Goal: Information Seeking & Learning: Learn about a topic

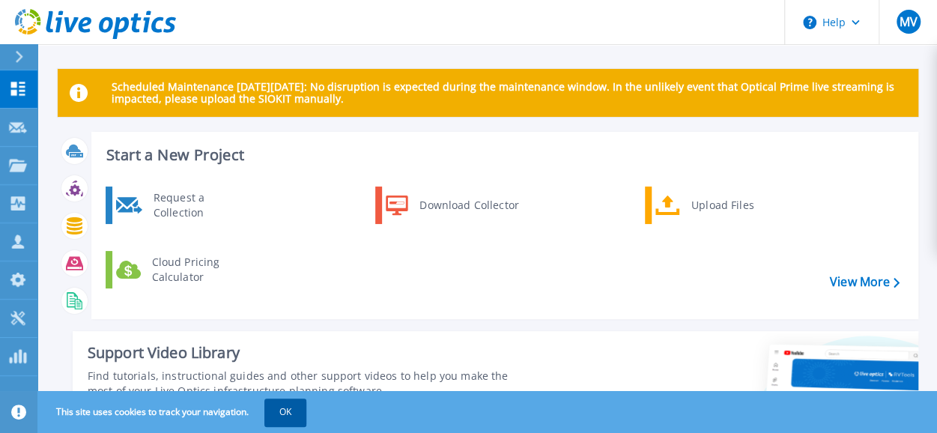
click at [285, 412] on button "OK" at bounding box center [285, 411] width 42 height 27
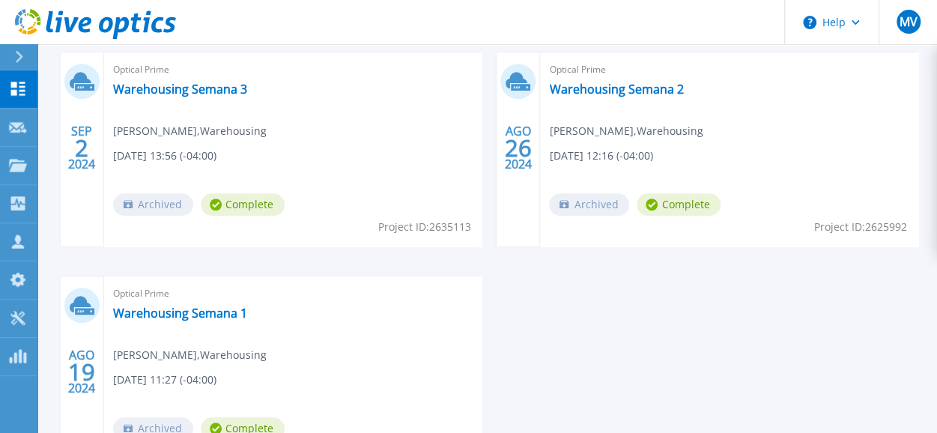
scroll to position [599, 0]
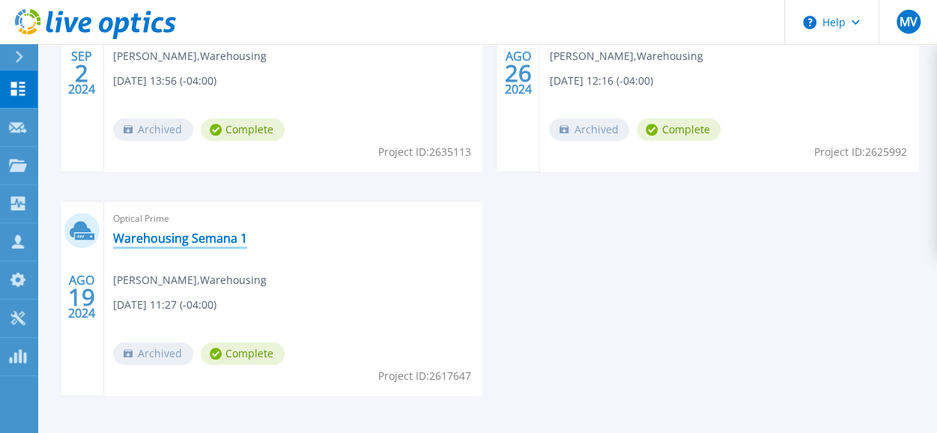
click at [156, 235] on link "Warehousing Semana 1" at bounding box center [180, 238] width 134 height 15
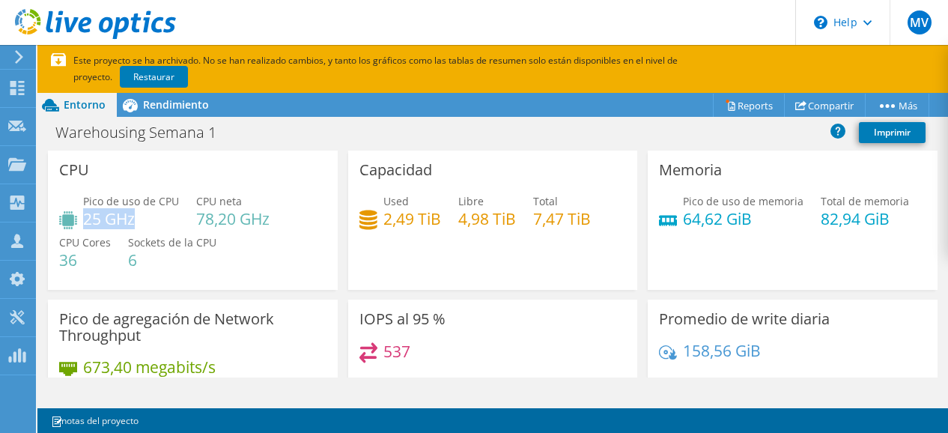
drag, startPoint x: 145, startPoint y: 219, endPoint x: 85, endPoint y: 221, distance: 59.2
click at [85, 221] on h4 "25 GHz" at bounding box center [131, 218] width 96 height 16
click at [229, 244] on div "Pico de uso de CPU 25 GHz CPU neta 78,20 GHz CPU Cores 36 Sockets de la CPU 6" at bounding box center [192, 238] width 267 height 90
drag, startPoint x: 74, startPoint y: 258, endPoint x: 59, endPoint y: 258, distance: 15.0
click at [59, 258] on h4 "36" at bounding box center [85, 260] width 52 height 16
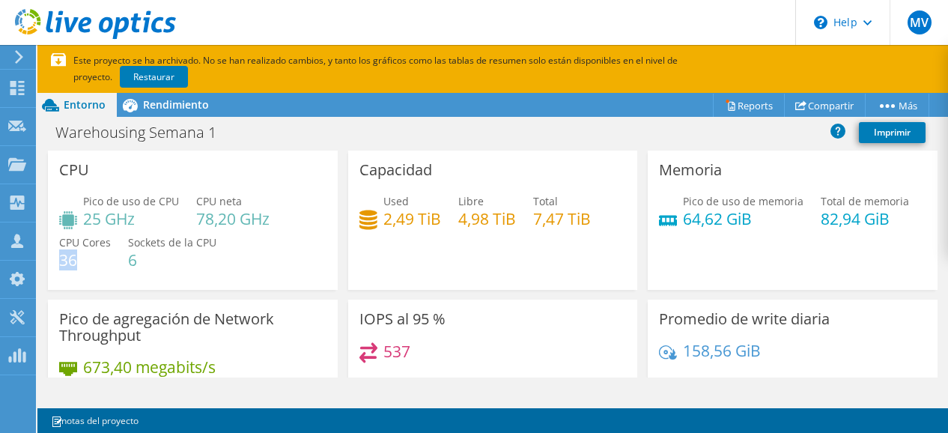
click at [88, 264] on h4 "36" at bounding box center [85, 260] width 52 height 16
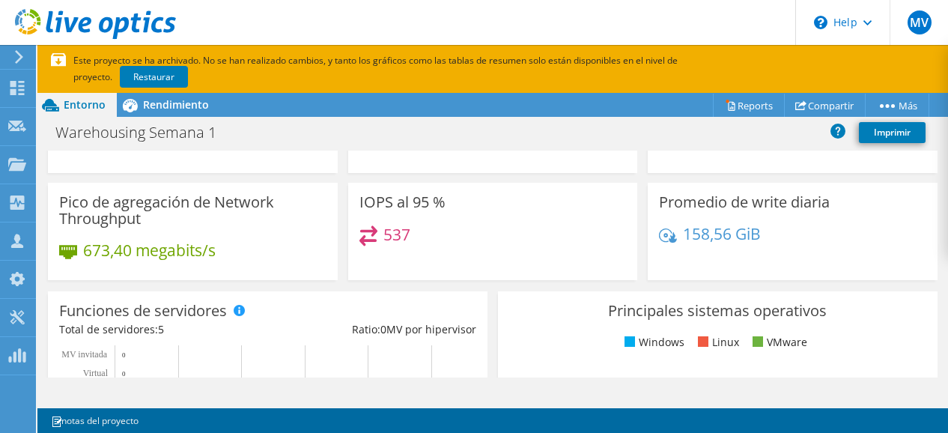
scroll to position [150, 0]
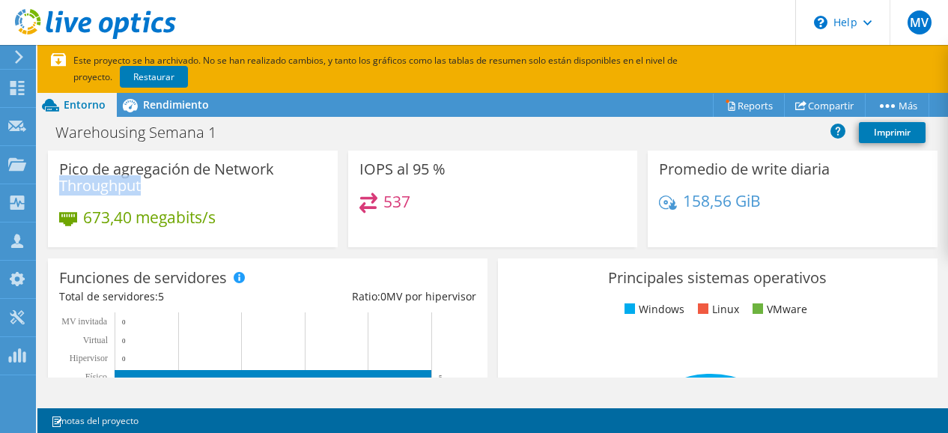
drag, startPoint x: 60, startPoint y: 185, endPoint x: 176, endPoint y: 183, distance: 116.1
click at [176, 183] on h3 "Pico de agregación de Network Throughput" at bounding box center [192, 177] width 267 height 33
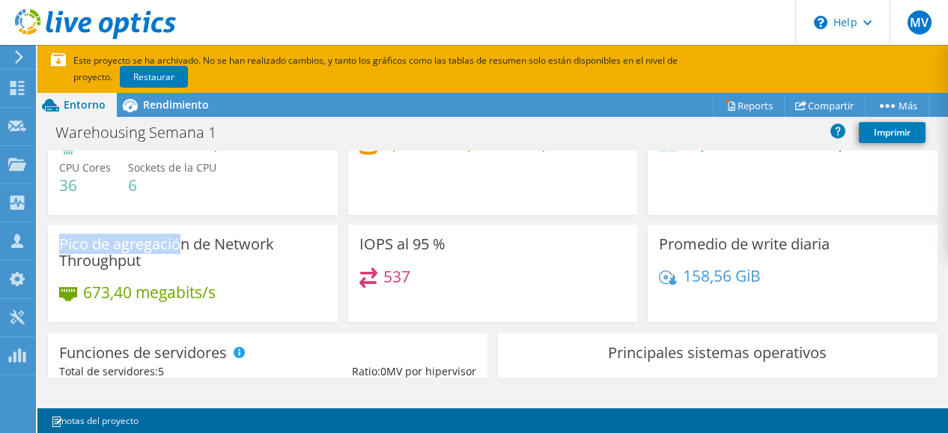
drag, startPoint x: 61, startPoint y: 245, endPoint x: 183, endPoint y: 242, distance: 121.3
click at [183, 242] on h3 "Pico de agregación de Network Throughput" at bounding box center [192, 252] width 267 height 33
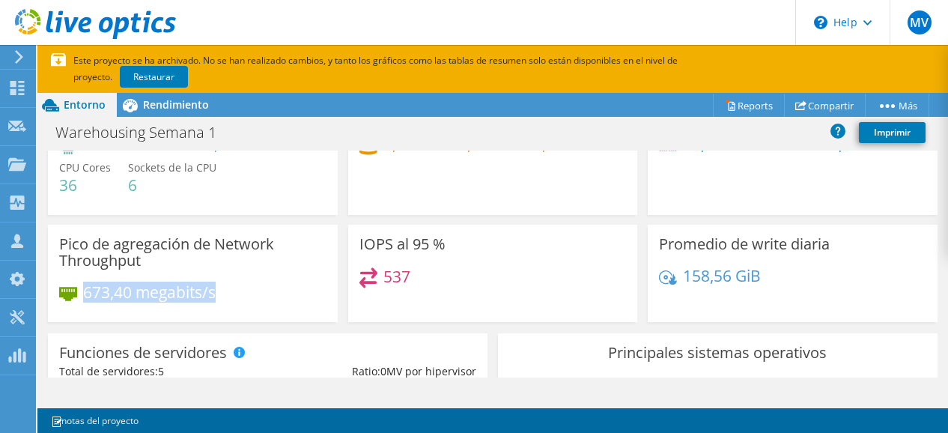
drag, startPoint x: 84, startPoint y: 295, endPoint x: 229, endPoint y: 291, distance: 145.3
click at [229, 291] on div "673,40 megabits/s" at bounding box center [192, 299] width 267 height 31
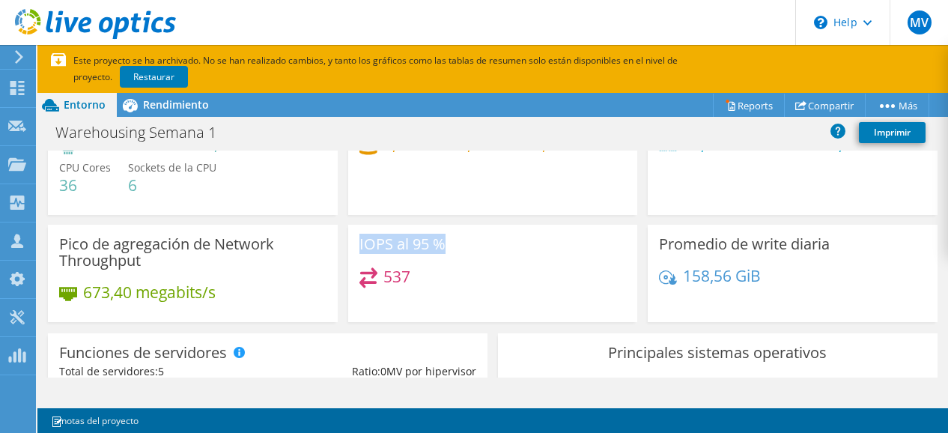
drag, startPoint x: 352, startPoint y: 246, endPoint x: 439, endPoint y: 251, distance: 87.0
click at [439, 251] on div "IOPS al 95 % 537" at bounding box center [493, 273] width 290 height 97
click at [445, 284] on div "537" at bounding box center [492, 283] width 267 height 32
drag, startPoint x: 351, startPoint y: 243, endPoint x: 388, endPoint y: 245, distance: 36.7
click at [388, 245] on div "IOPS al 95 % 537" at bounding box center [493, 273] width 290 height 97
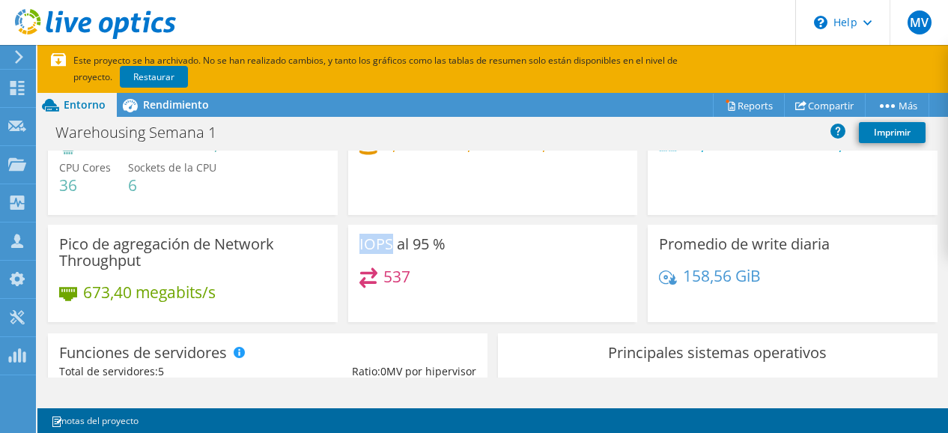
copy h3 "IOPS"
click at [440, 254] on div "IOPS al 95 % 537" at bounding box center [493, 273] width 290 height 97
drag, startPoint x: 446, startPoint y: 237, endPoint x: 352, endPoint y: 246, distance: 94.8
click at [352, 246] on div "IOPS al 95 % 537" at bounding box center [493, 273] width 290 height 97
click at [436, 249] on h3 "IOPS al 95 %" at bounding box center [402, 244] width 86 height 16
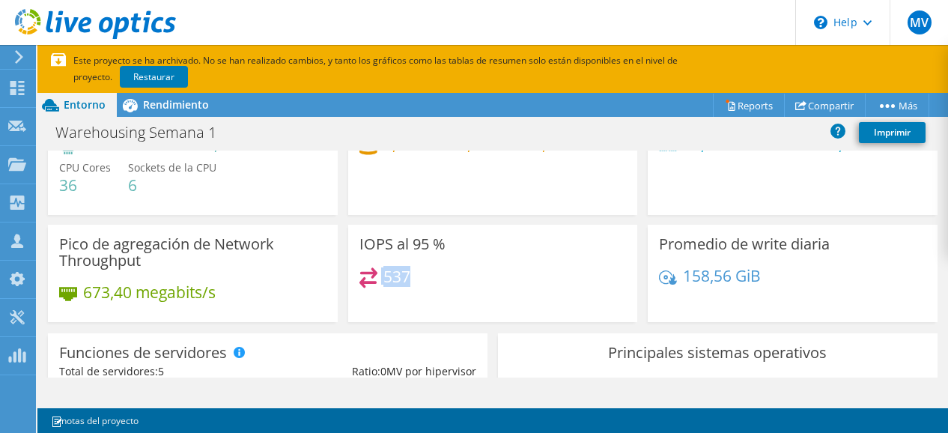
drag, startPoint x: 356, startPoint y: 267, endPoint x: 455, endPoint y: 275, distance: 99.2
click at [455, 275] on div "537" at bounding box center [492, 283] width 267 height 32
drag, startPoint x: 644, startPoint y: 242, endPoint x: 836, endPoint y: 240, distance: 192.4
click at [836, 240] on div "Promedio de write diaria 158,56 GiB" at bounding box center [793, 273] width 290 height 97
drag, startPoint x: 675, startPoint y: 283, endPoint x: 755, endPoint y: 272, distance: 80.9
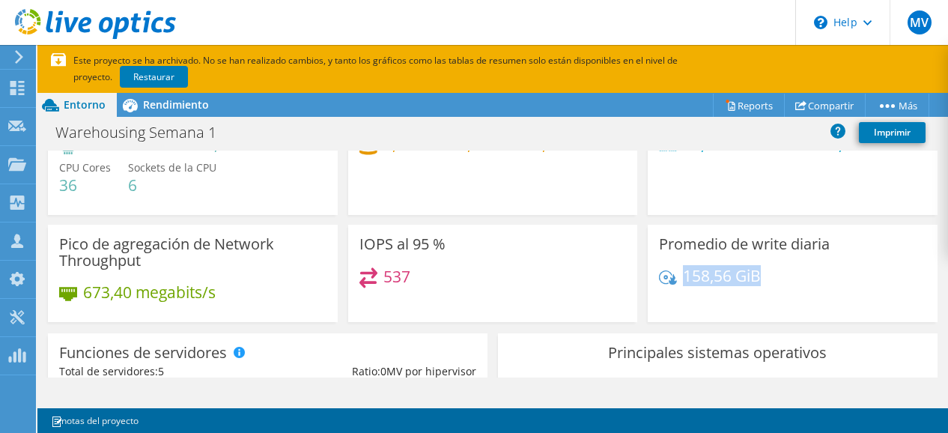
click at [755, 272] on div "158,56 GiB" at bounding box center [792, 282] width 267 height 31
click at [827, 273] on div "158,56 GiB" at bounding box center [792, 282] width 267 height 31
drag, startPoint x: 678, startPoint y: 276, endPoint x: 764, endPoint y: 276, distance: 85.4
click at [764, 276] on div "158,56 GiB" at bounding box center [792, 282] width 267 height 31
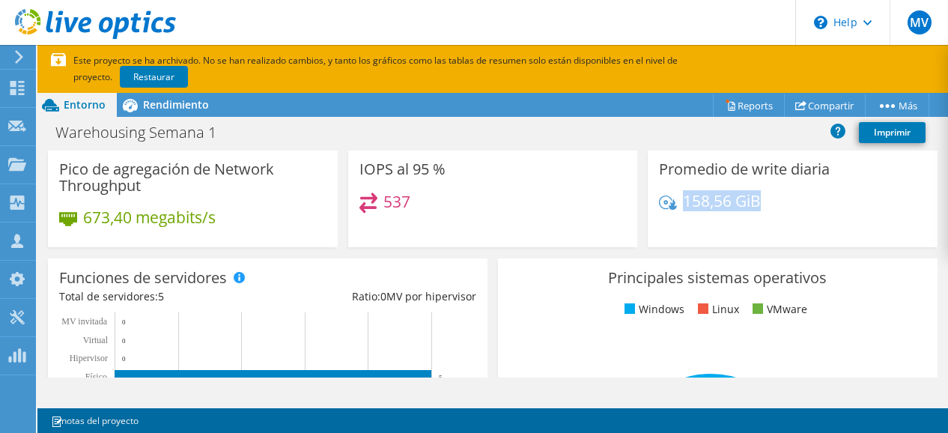
scroll to position [225, 0]
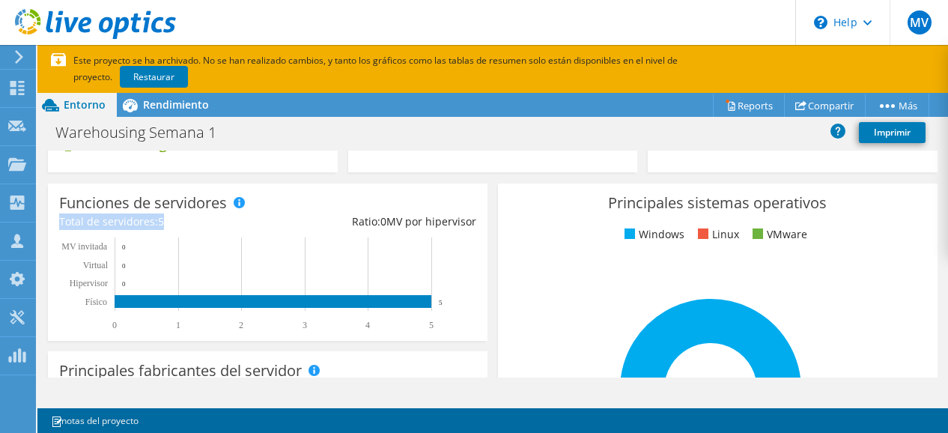
drag, startPoint x: 54, startPoint y: 218, endPoint x: 211, endPoint y: 224, distance: 157.3
click at [211, 224] on div "Funciones de servidores Los servidores físicos representan servidores sin siste…" at bounding box center [268, 261] width 440 height 157
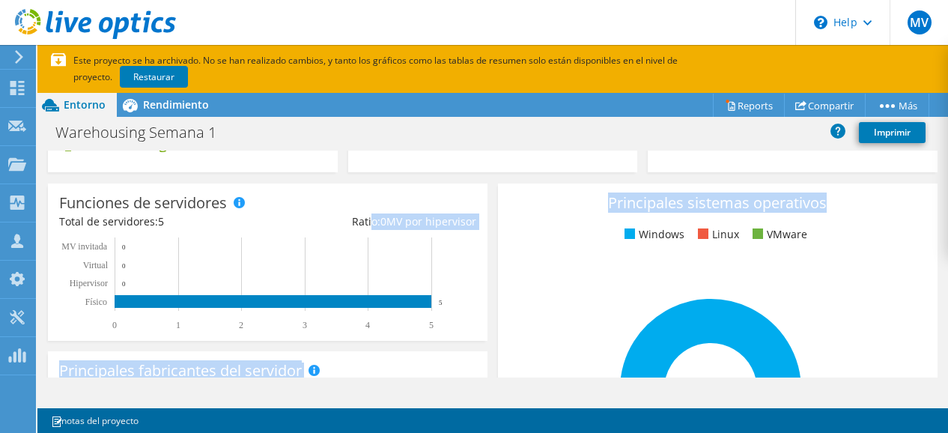
drag, startPoint x: 365, startPoint y: 219, endPoint x: 502, endPoint y: 218, distance: 137.0
click at [502, 218] on section "CPU Pico de uso de CPU 25 GHz CPU neta 78,20 GHz CPU Cores 36 Sockets de la CPU…" at bounding box center [492, 390] width 910 height 929
click at [469, 220] on div "Ratio: 0 MV por hipervisor" at bounding box center [371, 221] width 208 height 16
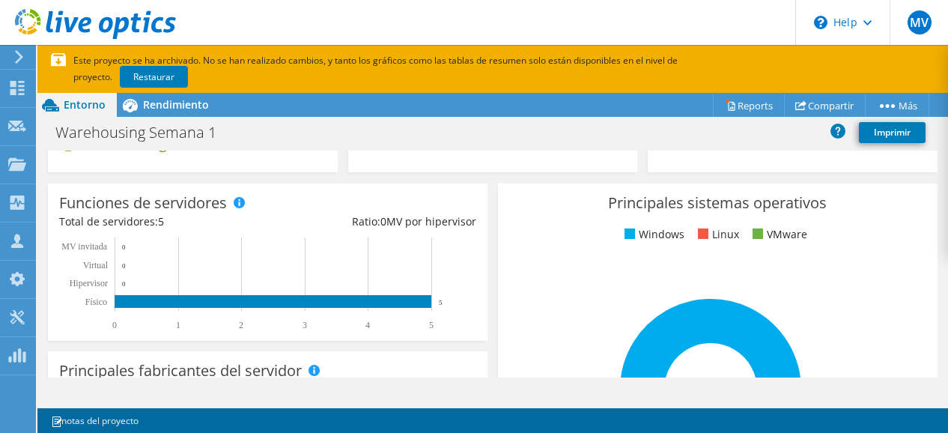
drag, startPoint x: 473, startPoint y: 224, endPoint x: 368, endPoint y: 224, distance: 104.8
click at [368, 224] on div "Funciones de servidores Los servidores físicos representan servidores sin siste…" at bounding box center [268, 261] width 440 height 157
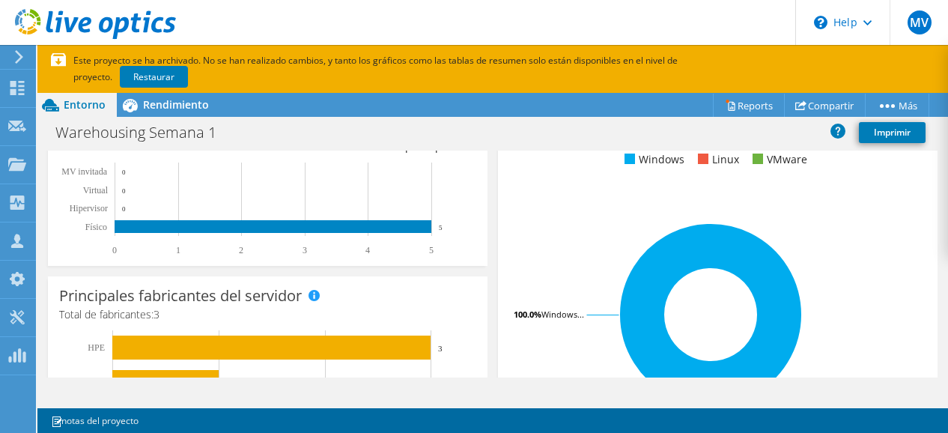
click at [524, 257] on rect at bounding box center [711, 314] width 404 height 262
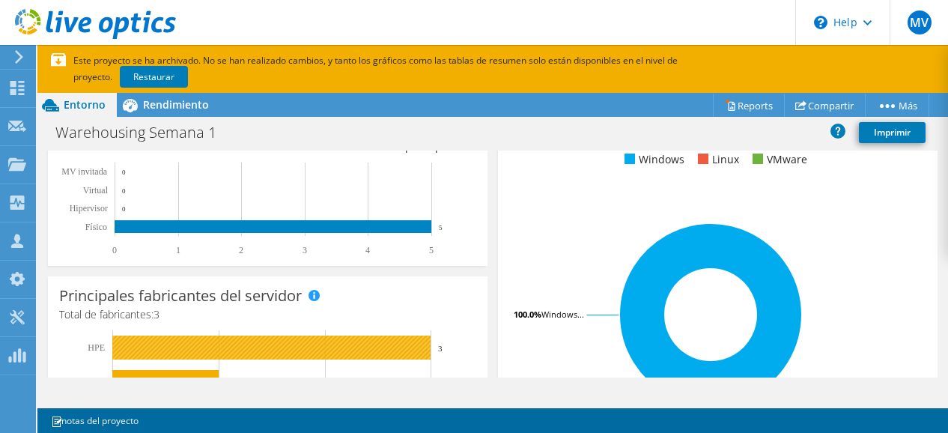
scroll to position [374, 0]
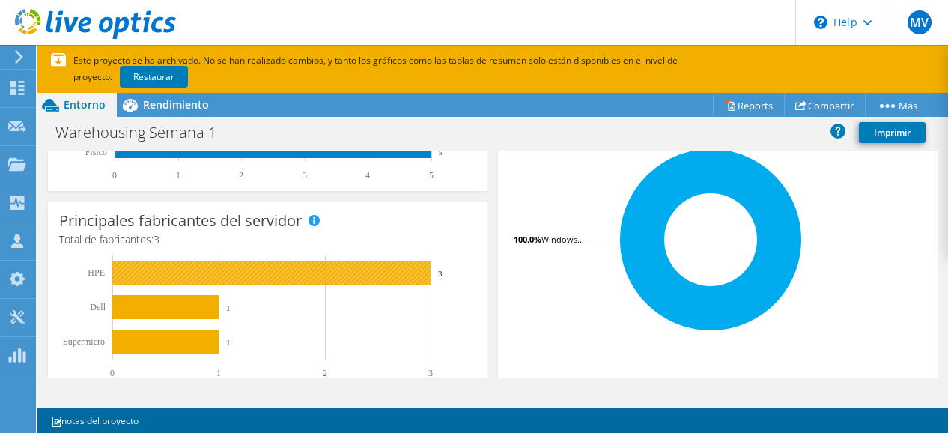
drag, startPoint x: 84, startPoint y: 266, endPoint x: 118, endPoint y: 272, distance: 35.0
click at [118, 272] on icon "0 1 2 3 Supermicro Dell HPE 1 1 3" at bounding box center [261, 317] width 404 height 124
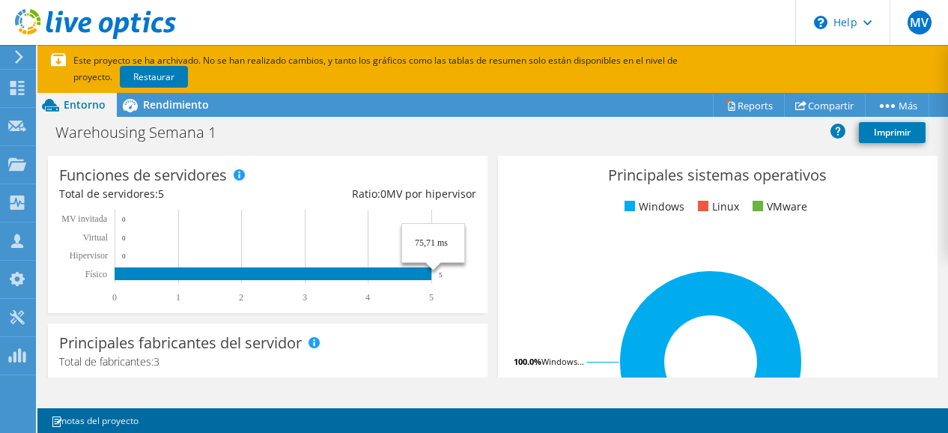
scroll to position [0, 0]
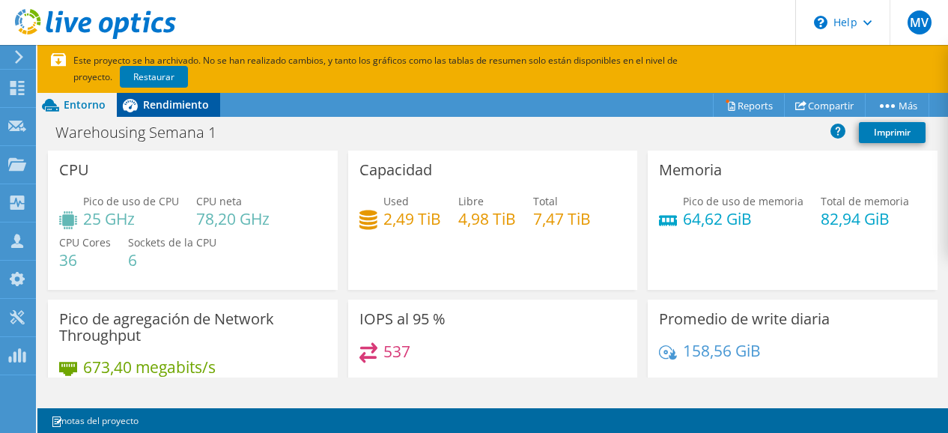
click at [190, 104] on span "Rendimiento" at bounding box center [176, 104] width 66 height 14
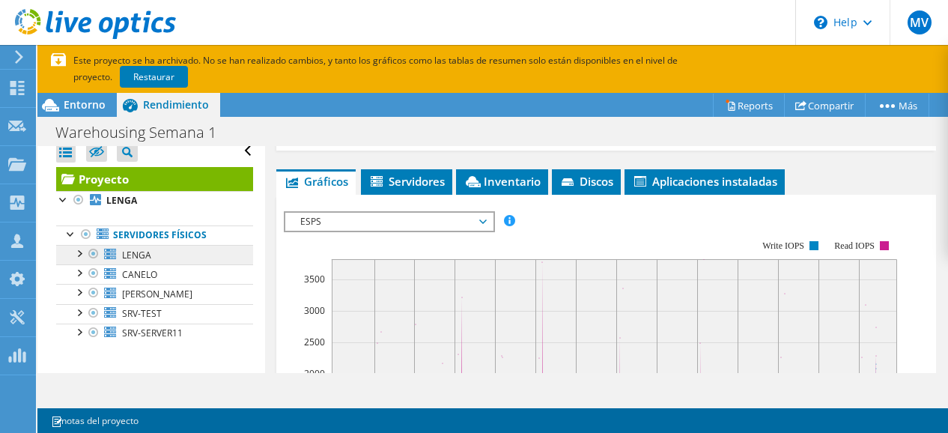
scroll to position [11, 0]
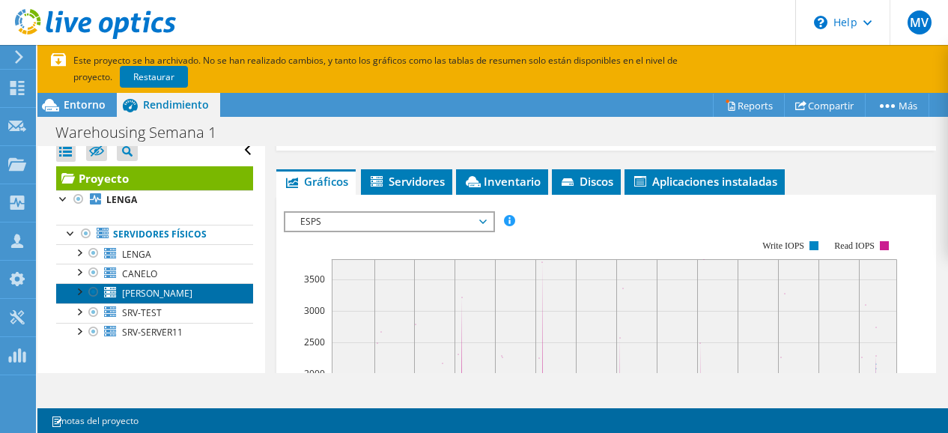
click at [148, 294] on span "ROBLE" at bounding box center [157, 293] width 70 height 13
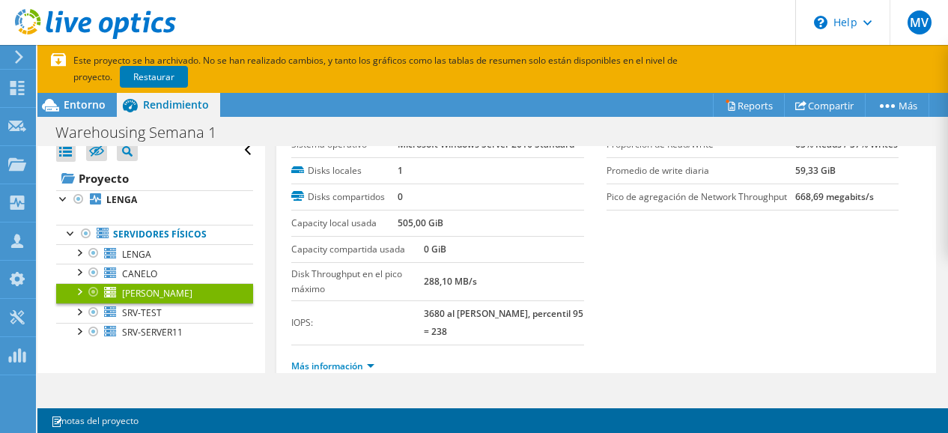
scroll to position [100, 0]
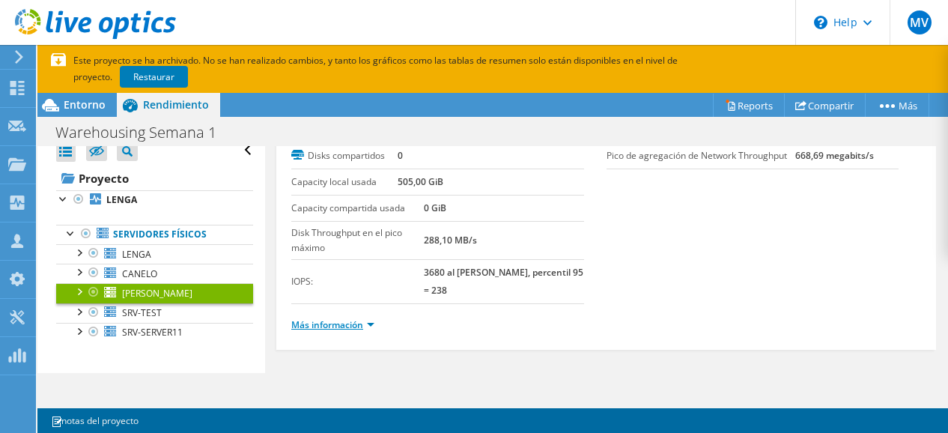
click at [368, 318] on link "Más información" at bounding box center [332, 324] width 83 height 13
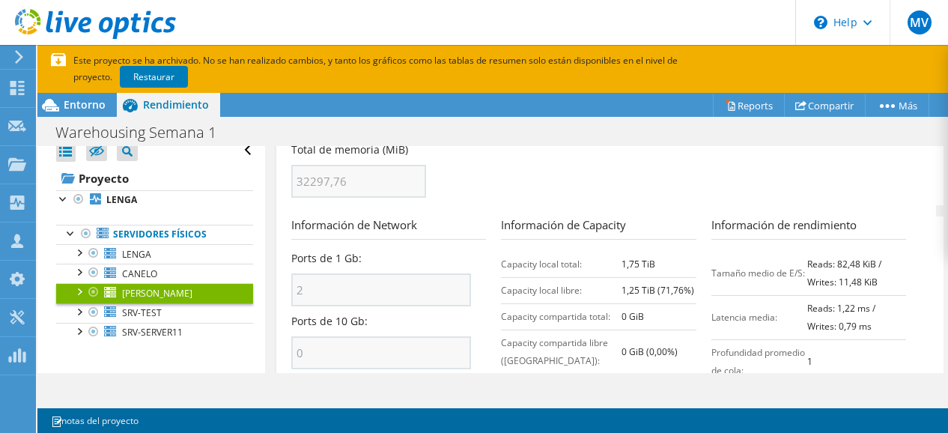
scroll to position [699, 0]
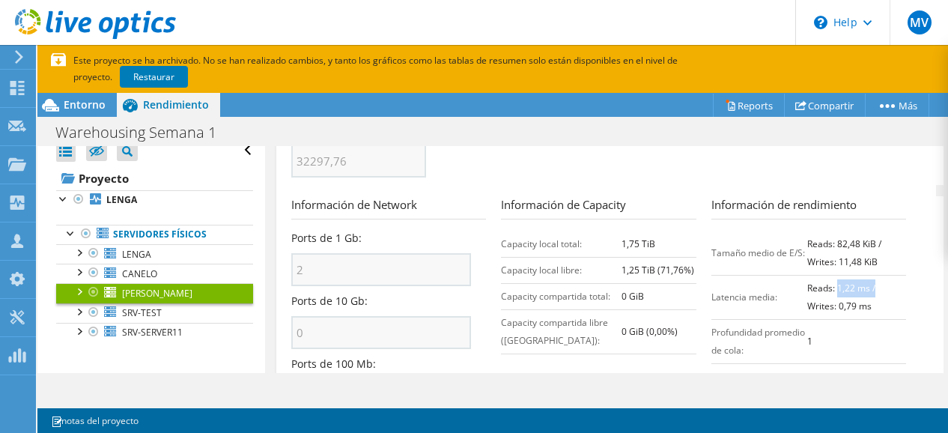
drag, startPoint x: 830, startPoint y: 285, endPoint x: 862, endPoint y: 291, distance: 32.7
click at [868, 285] on td "Reads: 1,22 ms / Writes: 0,79 ms" at bounding box center [856, 297] width 99 height 44
click at [834, 305] on b "Reads: 1,22 ms / Writes: 0,79 ms" at bounding box center [841, 297] width 68 height 31
drag, startPoint x: 827, startPoint y: 304, endPoint x: 887, endPoint y: 304, distance: 59.2
click at [887, 304] on td "Reads: 1,22 ms / Writes: 0,79 ms" at bounding box center [856, 297] width 99 height 44
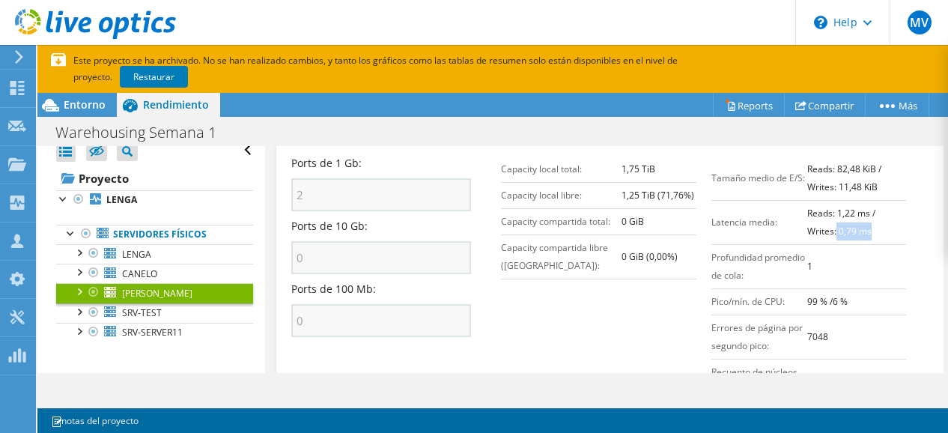
scroll to position [849, 0]
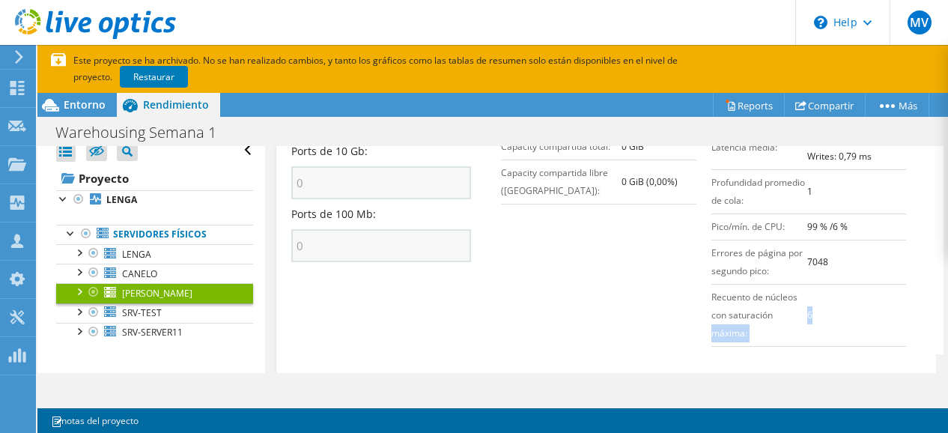
drag, startPoint x: 788, startPoint y: 311, endPoint x: 839, endPoint y: 321, distance: 52.0
click at [821, 312] on tr "Recuento de núcleos con saturación máxima: 6" at bounding box center [808, 315] width 195 height 62
click at [839, 321] on td "6" at bounding box center [856, 315] width 99 height 62
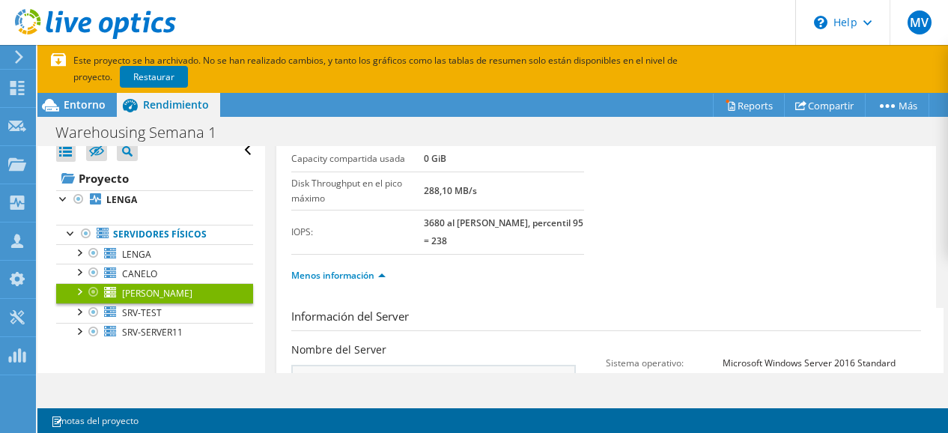
scroll to position [0, 0]
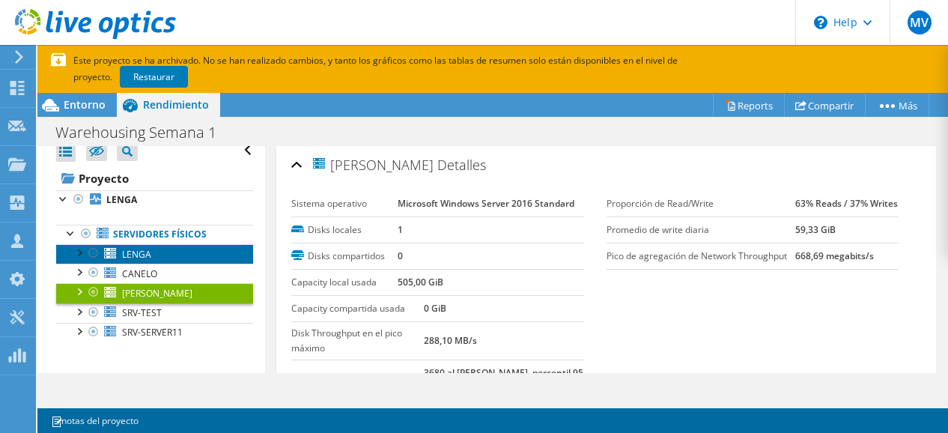
click at [142, 254] on span "LENGA" at bounding box center [136, 254] width 29 height 13
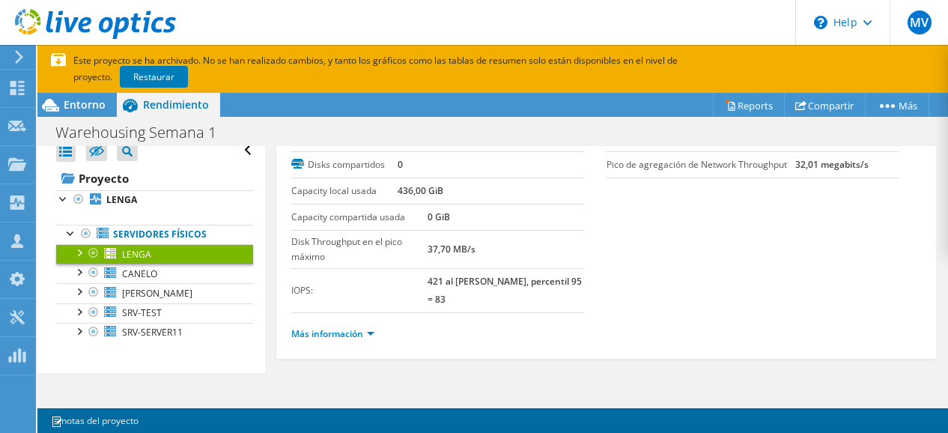
scroll to position [100, 0]
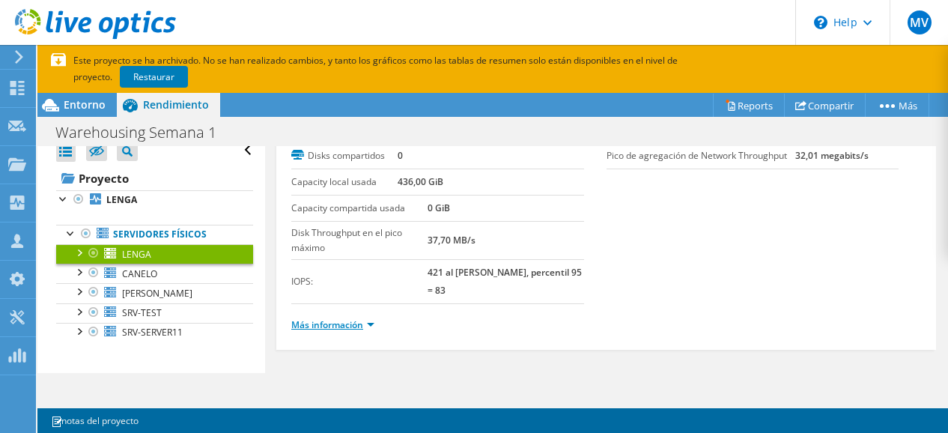
click at [373, 320] on link "Más información" at bounding box center [332, 324] width 83 height 13
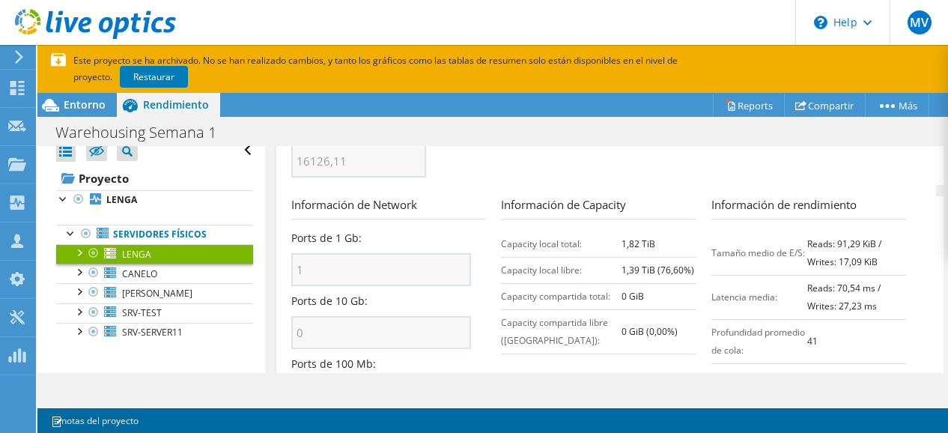
scroll to position [774, 0]
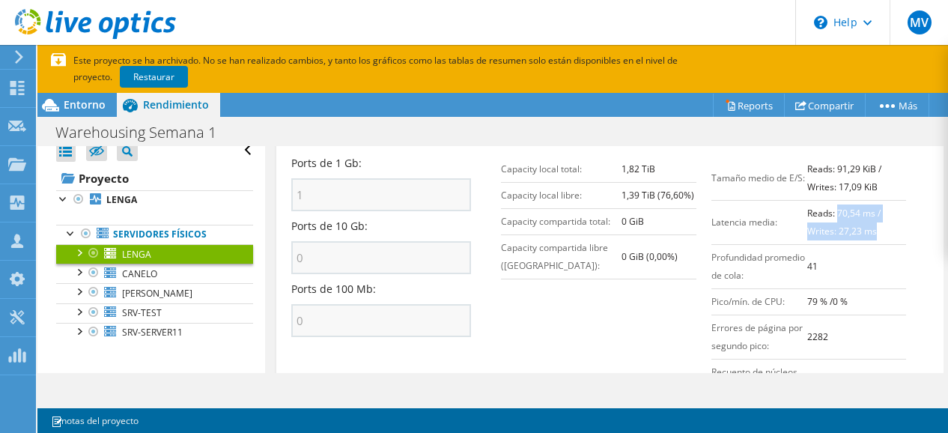
drag, startPoint x: 829, startPoint y: 213, endPoint x: 872, endPoint y: 231, distance: 46.6
click at [872, 231] on td "Reads: 70,54 ms / Writes: 27,23 ms" at bounding box center [856, 222] width 99 height 44
click at [881, 226] on td "Reads: 70,54 ms / Writes: 27,23 ms" at bounding box center [856, 222] width 99 height 44
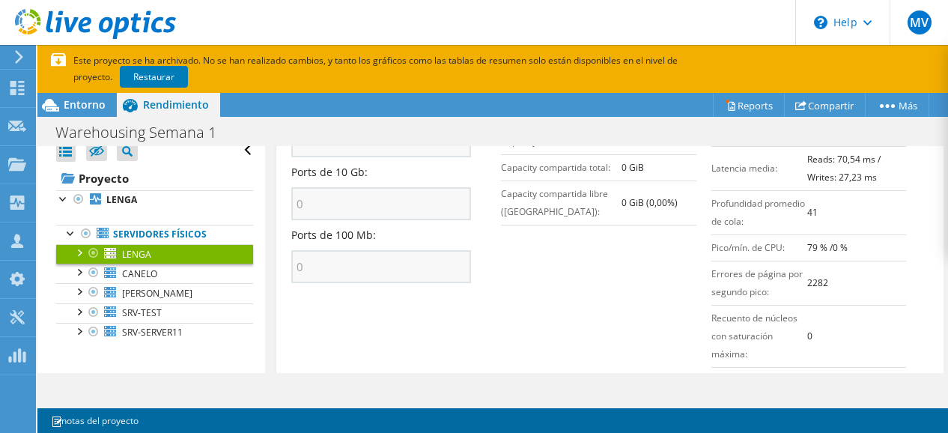
scroll to position [849, 0]
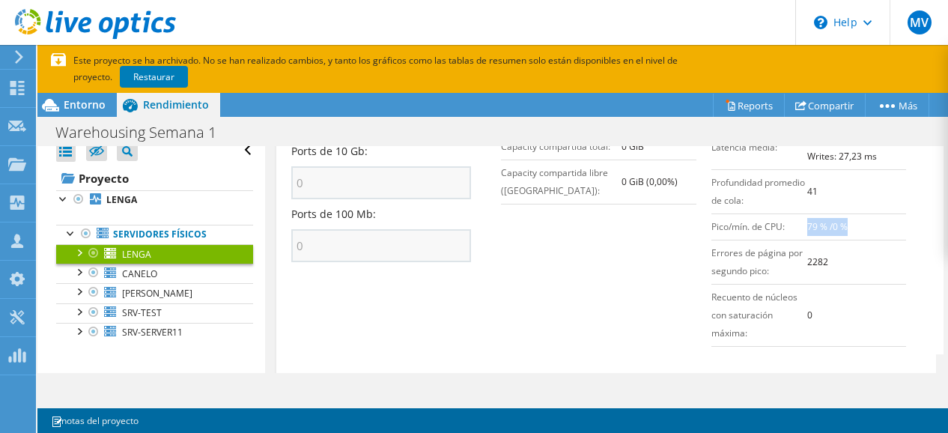
drag, startPoint x: 797, startPoint y: 222, endPoint x: 851, endPoint y: 222, distance: 54.7
click at [851, 222] on td "79 % /0 %" at bounding box center [856, 226] width 99 height 26
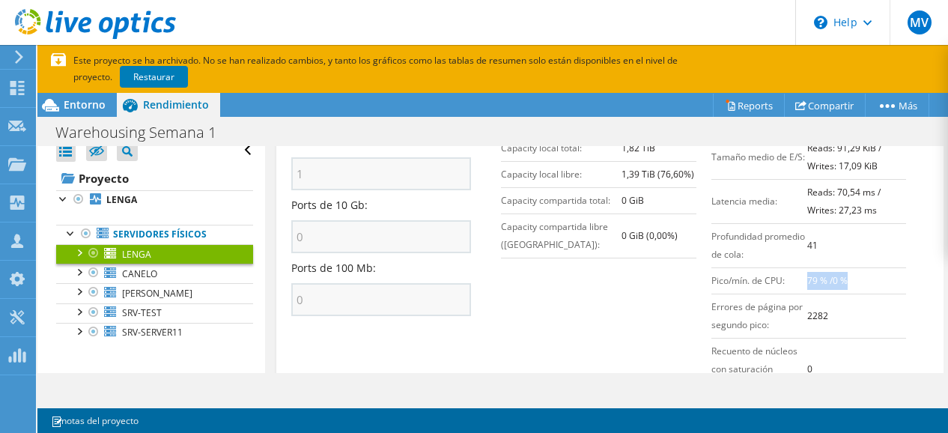
scroll to position [727, 0]
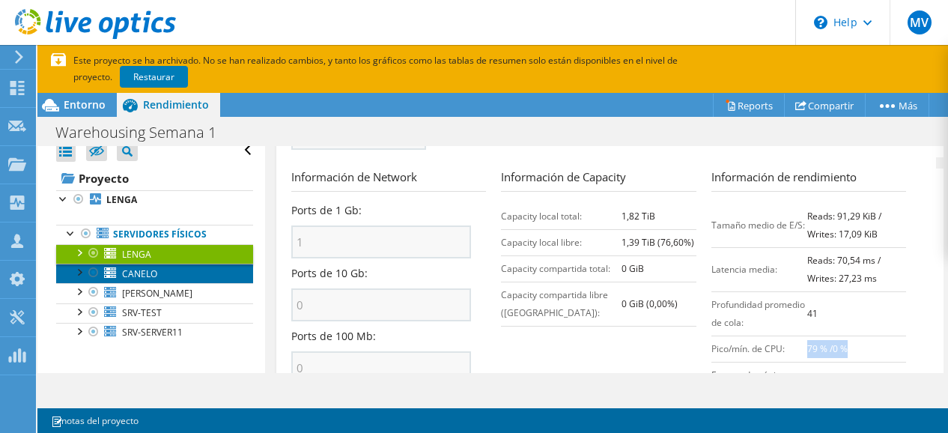
click at [155, 269] on span "CANELO" at bounding box center [139, 273] width 35 height 13
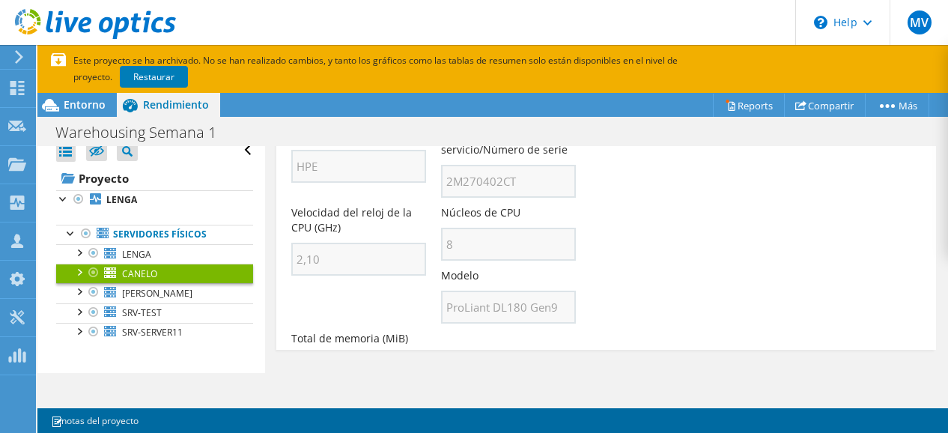
scroll to position [100, 0]
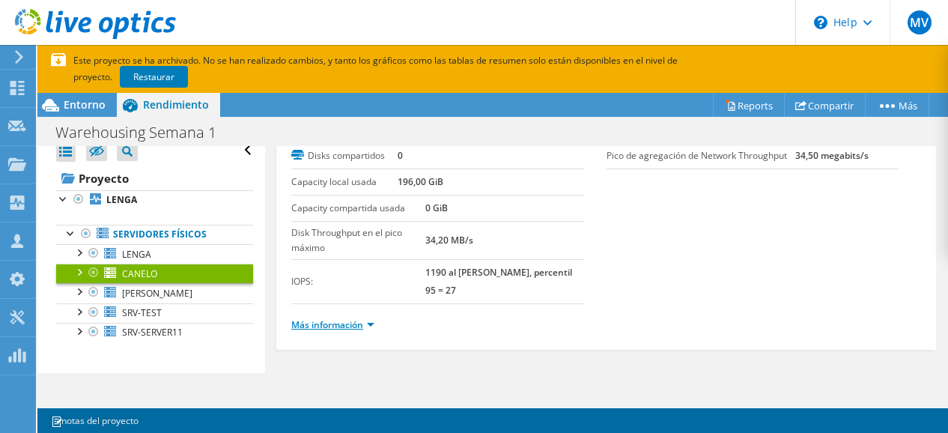
click at [367, 323] on link "Más información" at bounding box center [332, 324] width 83 height 13
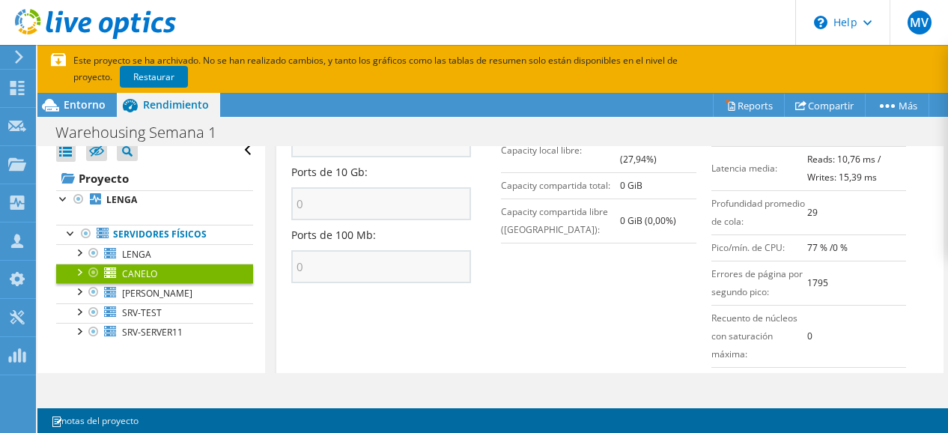
scroll to position [849, 0]
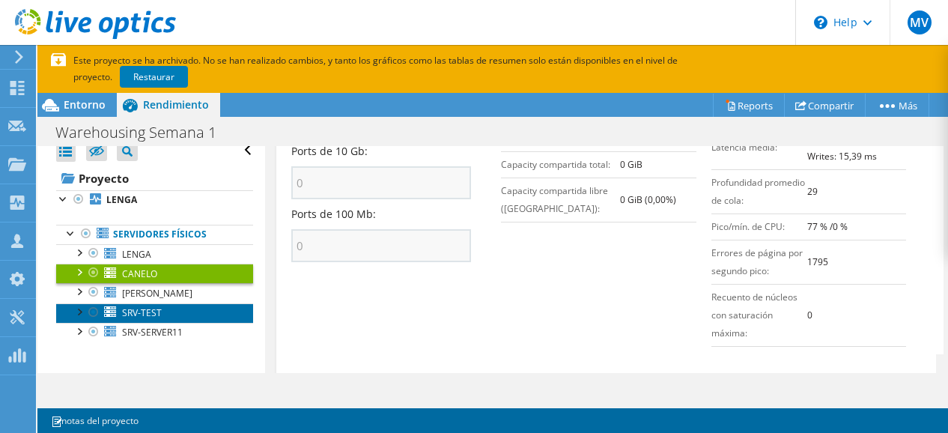
click at [150, 314] on span "SRV-TEST" at bounding box center [142, 312] width 40 height 13
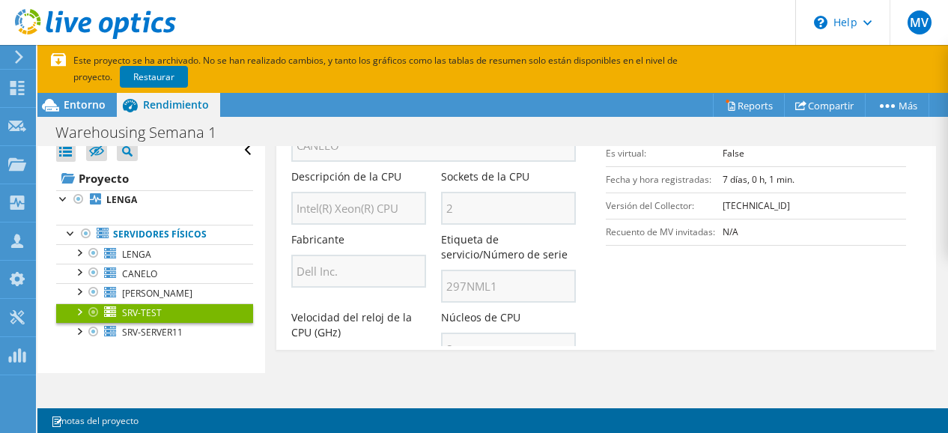
scroll to position [100, 0]
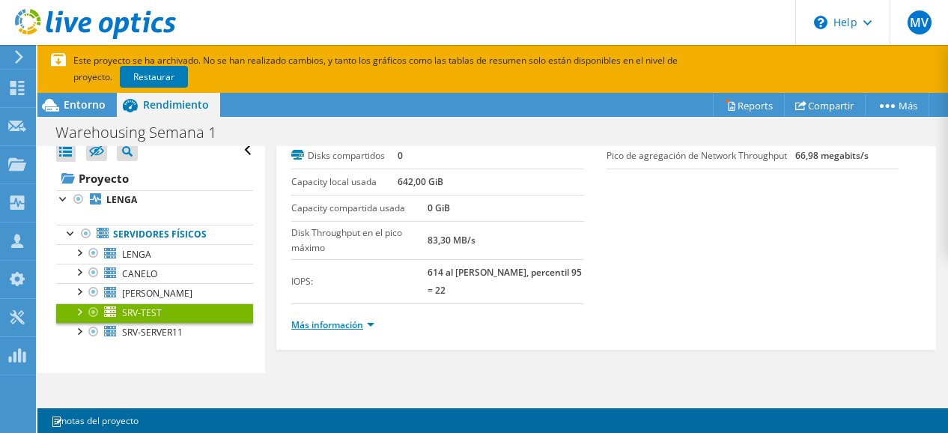
click at [329, 318] on link "Más información" at bounding box center [332, 324] width 83 height 13
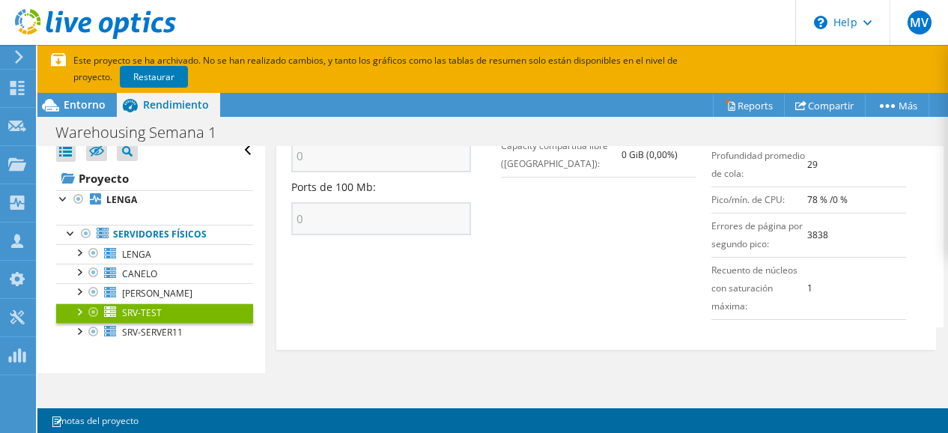
scroll to position [877, 0]
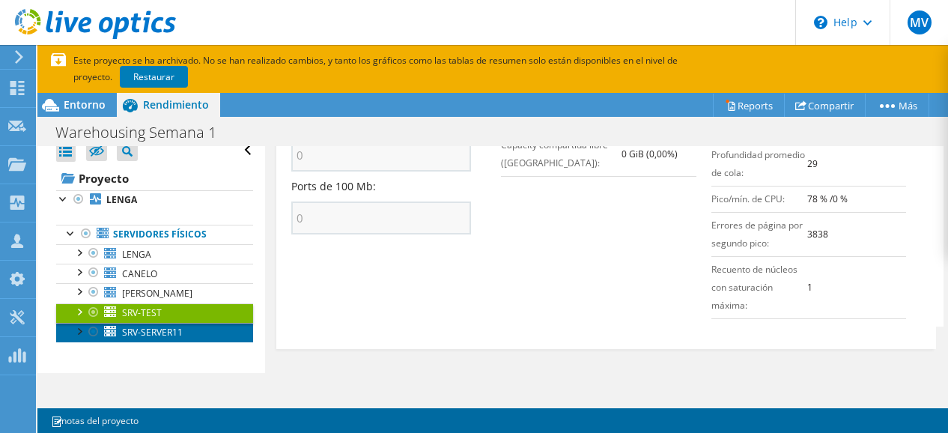
click at [139, 327] on span "SRV-SERVER11" at bounding box center [152, 332] width 61 height 13
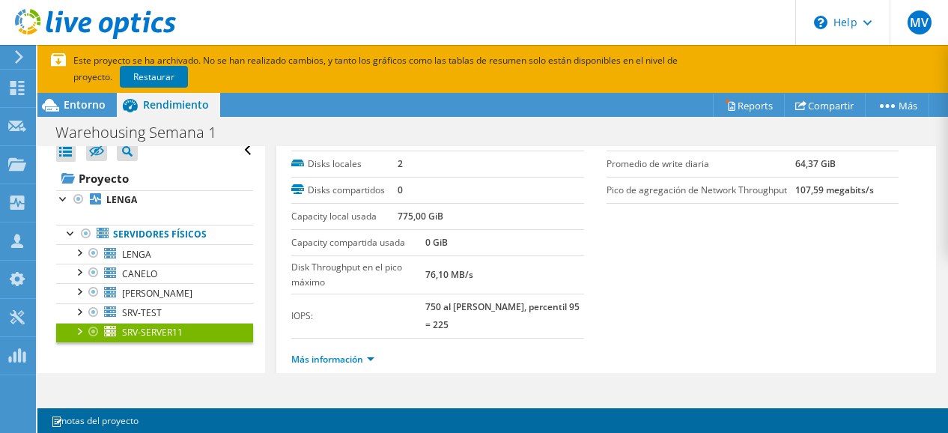
scroll to position [100, 0]
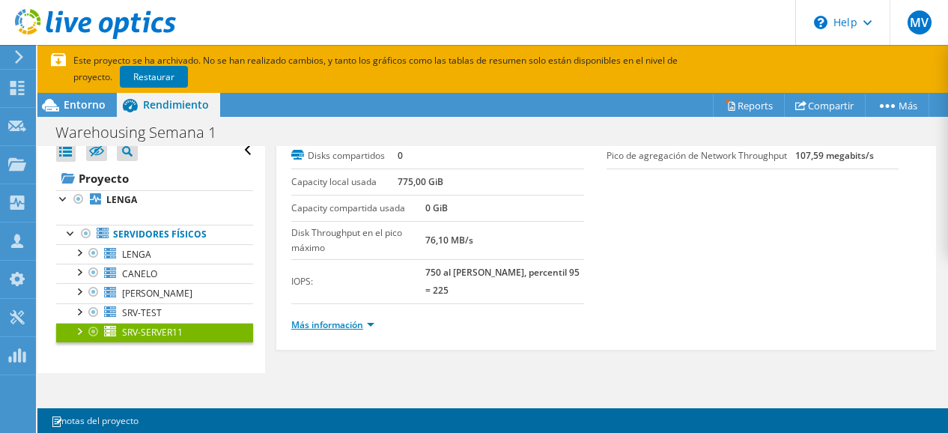
click at [369, 324] on link "Más información" at bounding box center [332, 324] width 83 height 13
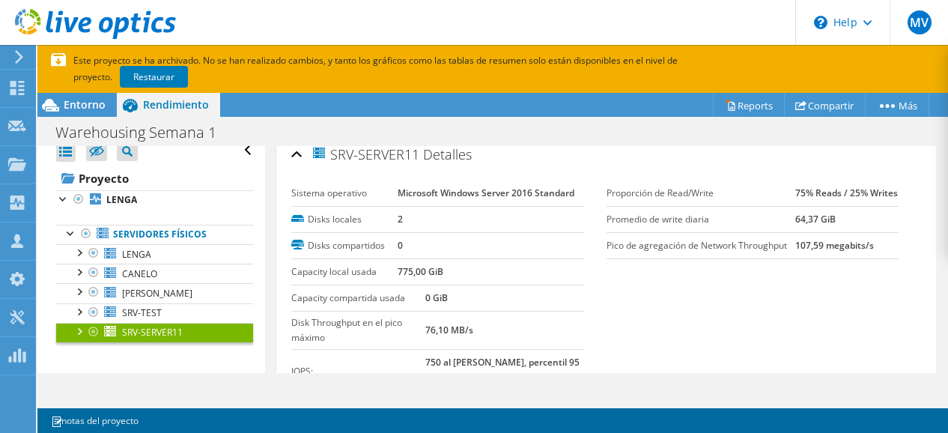
scroll to position [0, 0]
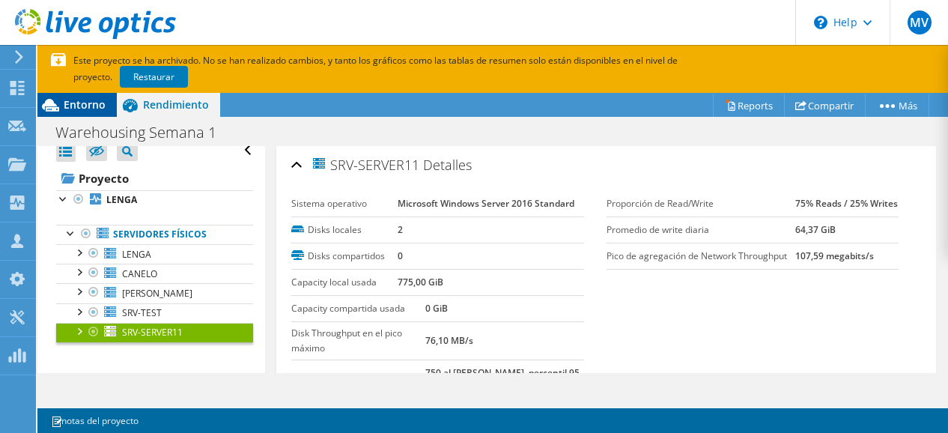
click at [79, 103] on span "Entorno" at bounding box center [85, 104] width 42 height 14
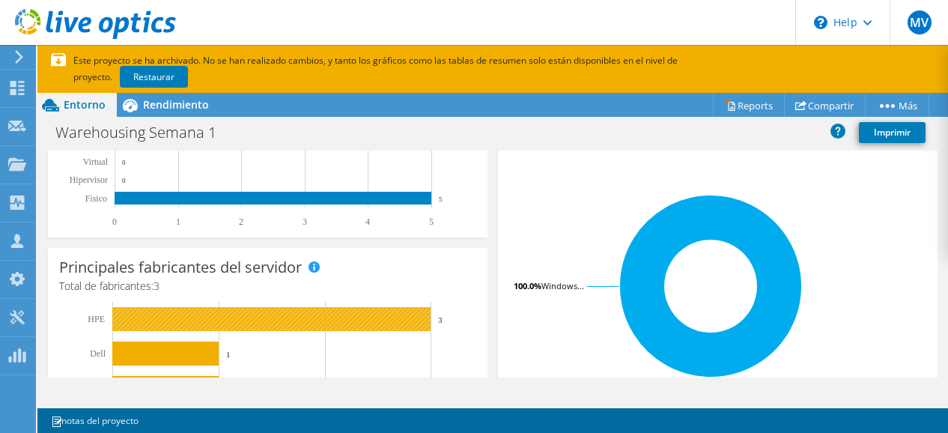
scroll to position [327, 0]
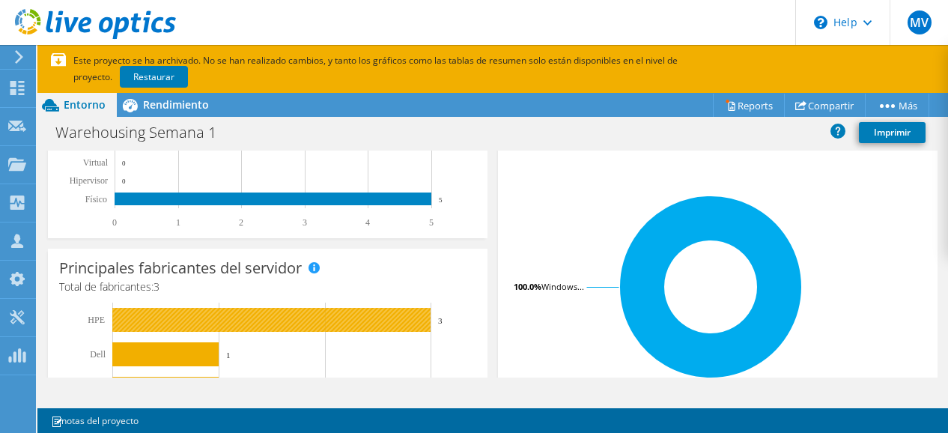
click at [175, 322] on rect at bounding box center [271, 320] width 318 height 24
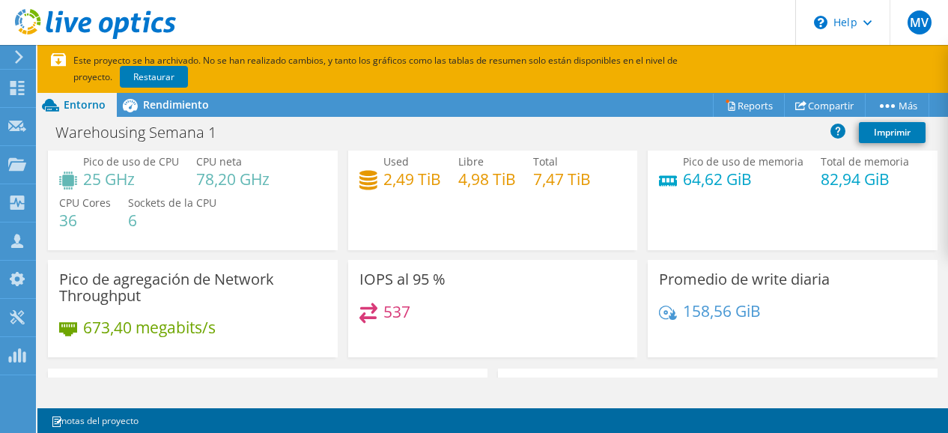
scroll to position [0, 0]
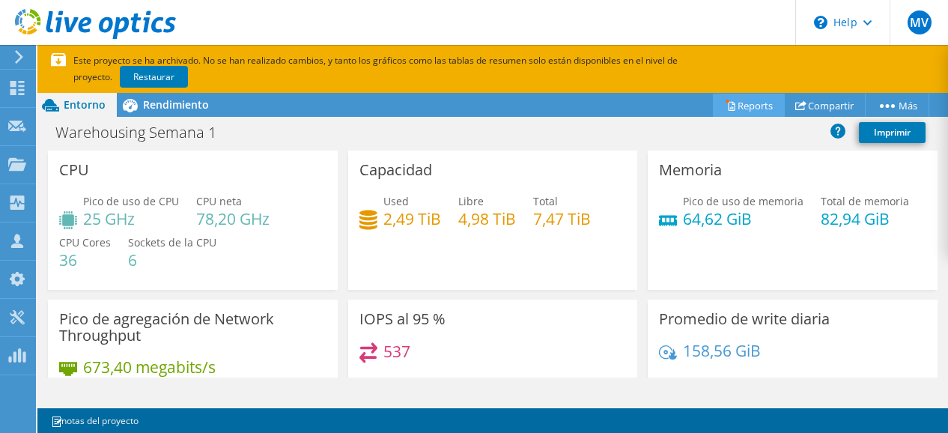
click at [755, 101] on link "Reports" at bounding box center [749, 105] width 72 height 23
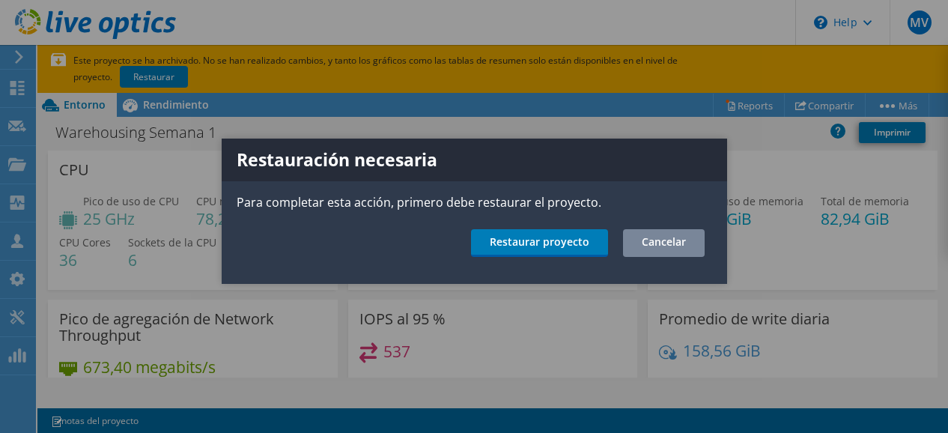
click at [672, 246] on link "Cancelar" at bounding box center [664, 243] width 82 height 28
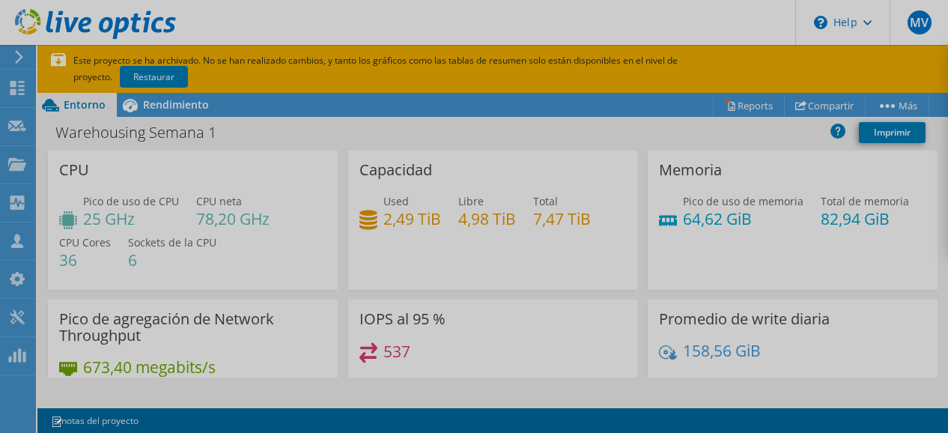
click at [904, 107] on div at bounding box center [474, 216] width 948 height 433
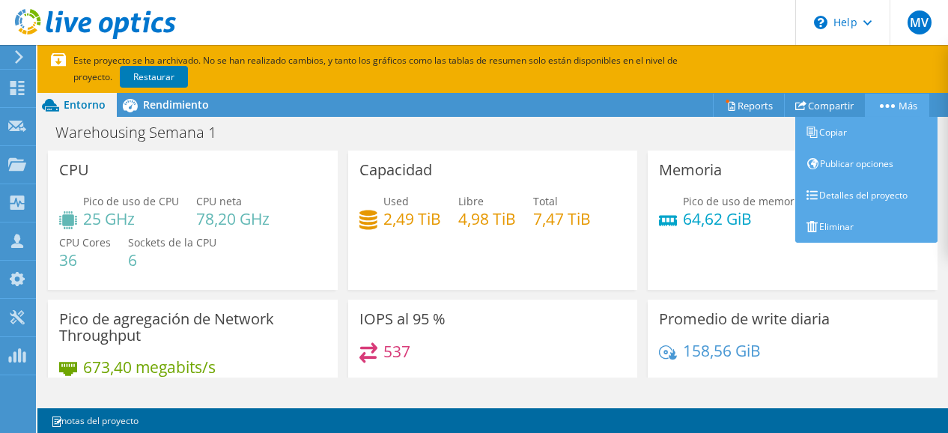
click at [892, 104] on link "Más" at bounding box center [897, 105] width 64 height 23
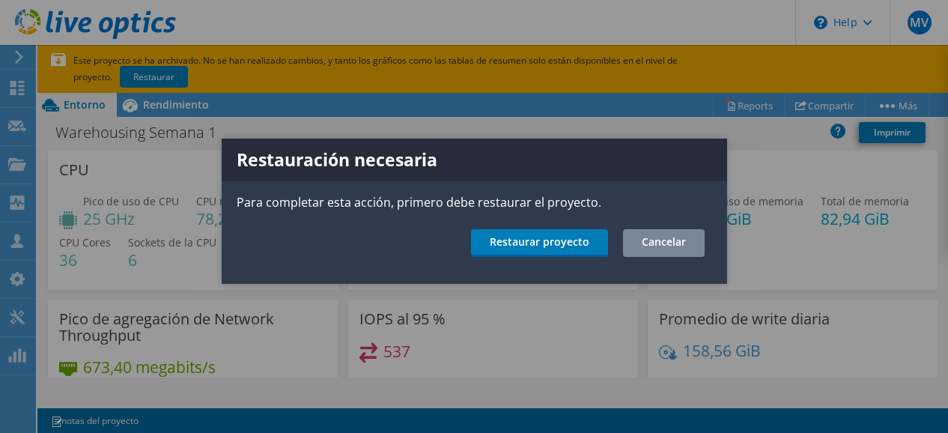
click at [657, 237] on link "Cancelar" at bounding box center [664, 243] width 82 height 28
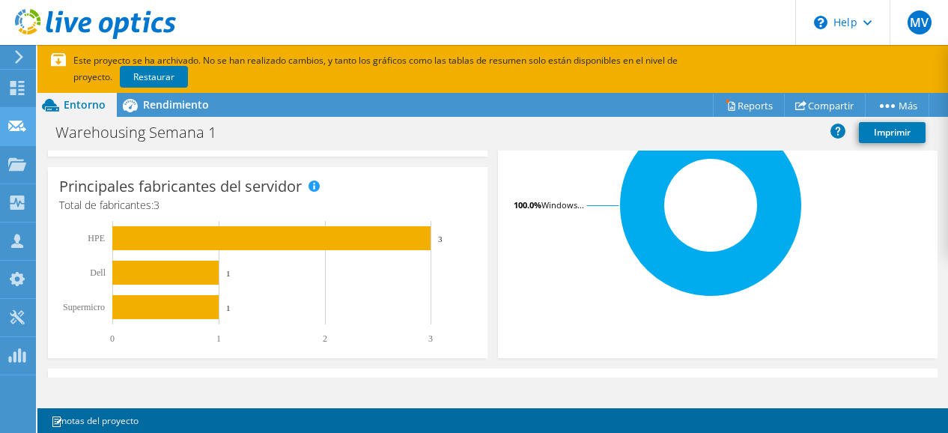
scroll to position [252, 0]
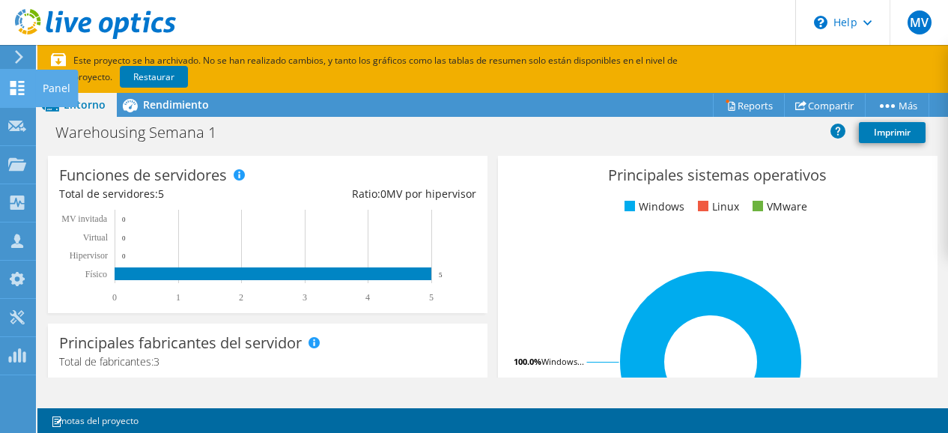
click at [22, 88] on icon at bounding box center [17, 88] width 18 height 14
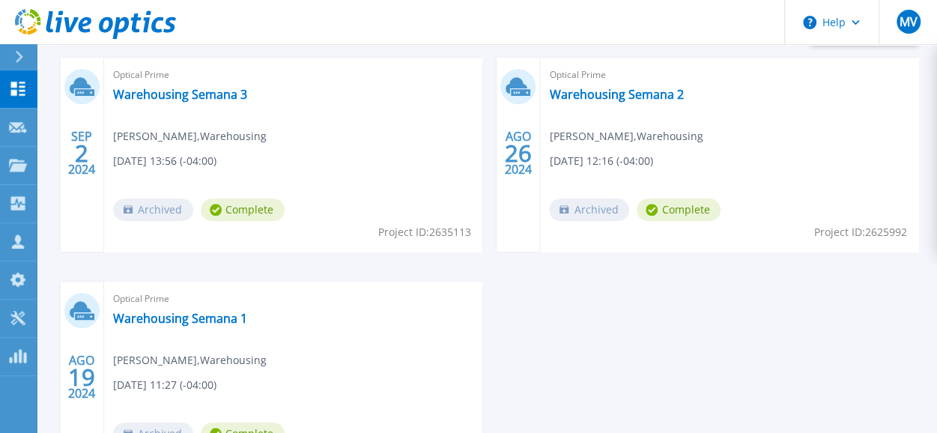
scroll to position [449, 0]
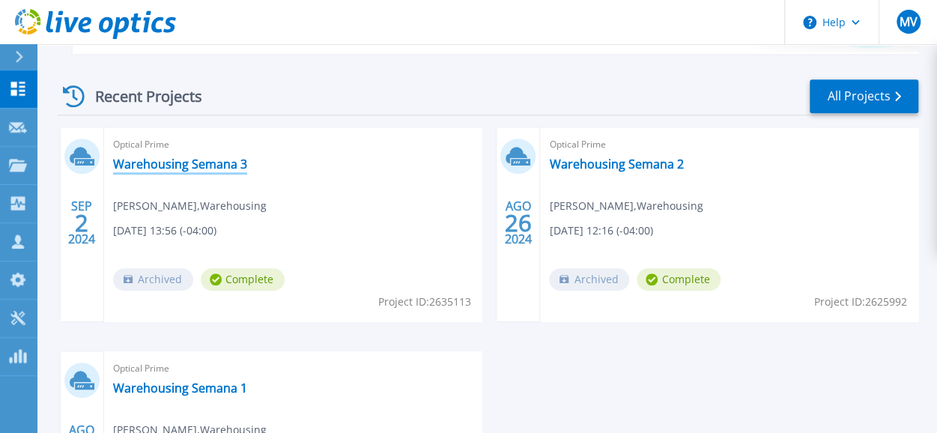
click at [188, 160] on link "Warehousing Semana 3" at bounding box center [180, 163] width 134 height 15
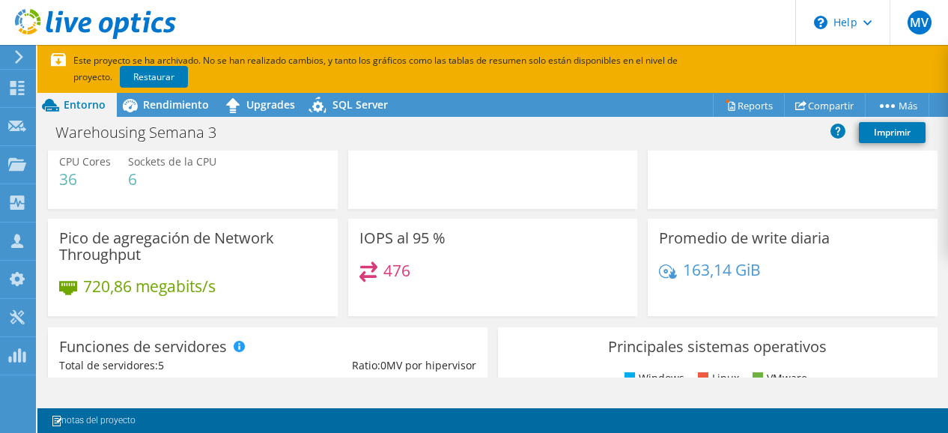
scroll to position [75, 0]
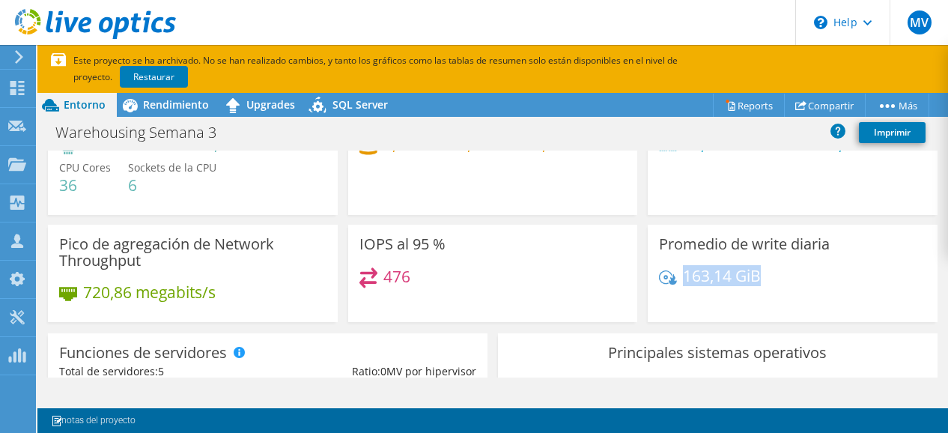
drag, startPoint x: 677, startPoint y: 279, endPoint x: 752, endPoint y: 275, distance: 75.8
click at [752, 275] on h4 "163,14 GiB" at bounding box center [722, 275] width 78 height 16
drag, startPoint x: 353, startPoint y: 246, endPoint x: 457, endPoint y: 246, distance: 104.1
click at [457, 246] on div "IOPS al 95 % 476" at bounding box center [493, 273] width 290 height 97
click at [444, 290] on div "476" at bounding box center [492, 283] width 267 height 32
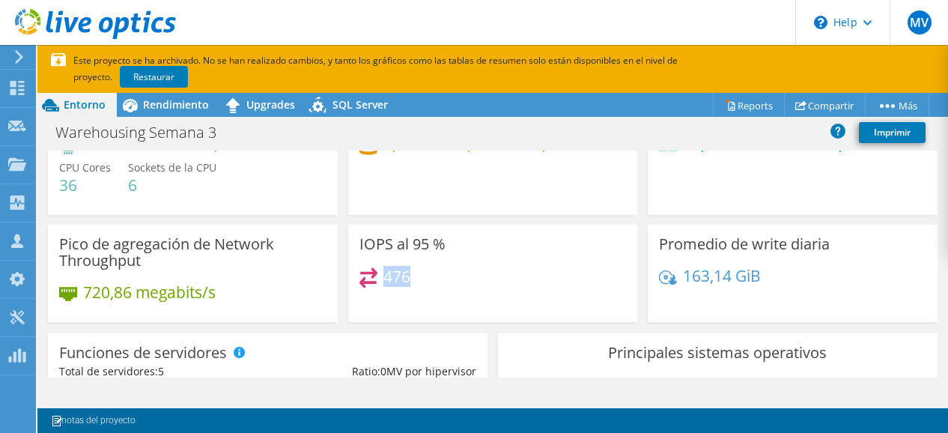
drag, startPoint x: 381, startPoint y: 279, endPoint x: 437, endPoint y: 279, distance: 55.4
click at [434, 276] on div "476" at bounding box center [492, 283] width 267 height 32
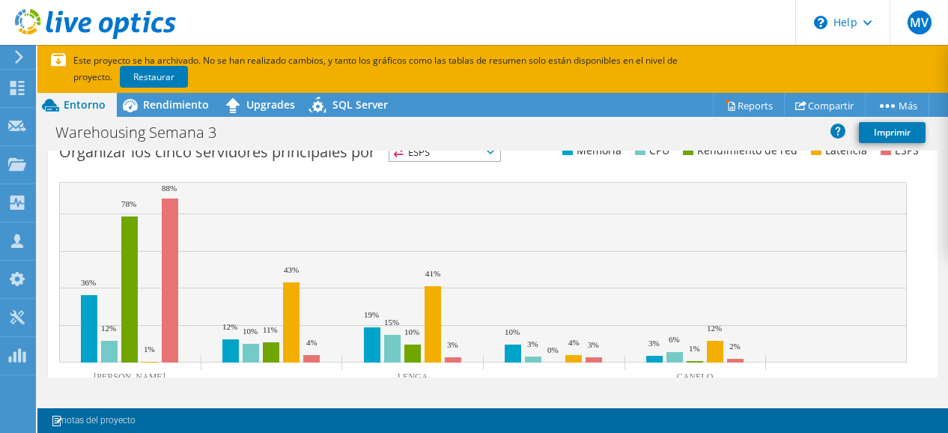
scroll to position [627, 0]
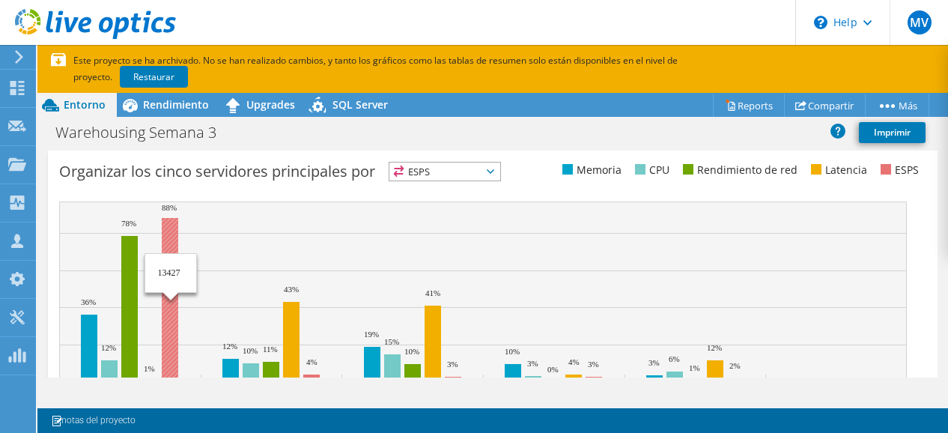
click at [169, 225] on rect at bounding box center [170, 300] width 16 height 164
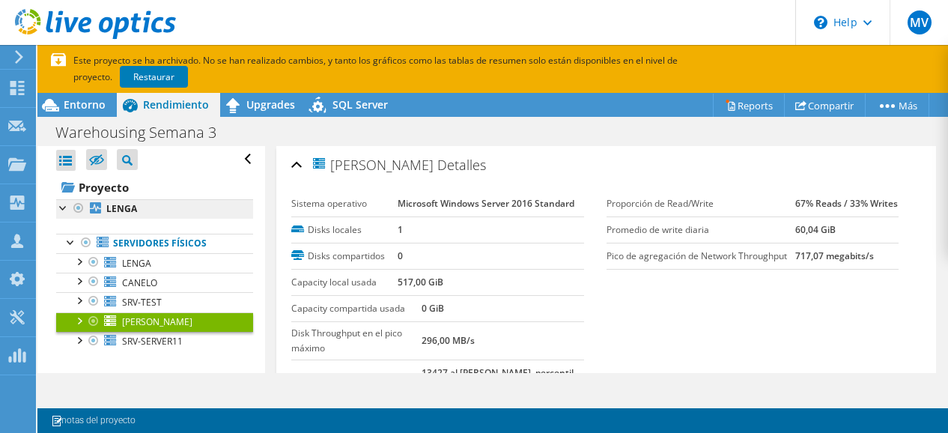
scroll to position [0, 0]
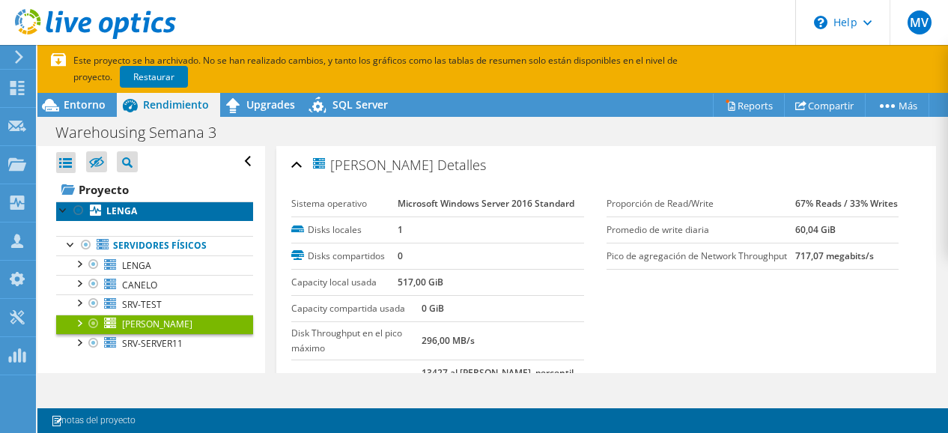
click at [123, 214] on b "LENGA" at bounding box center [121, 210] width 31 height 13
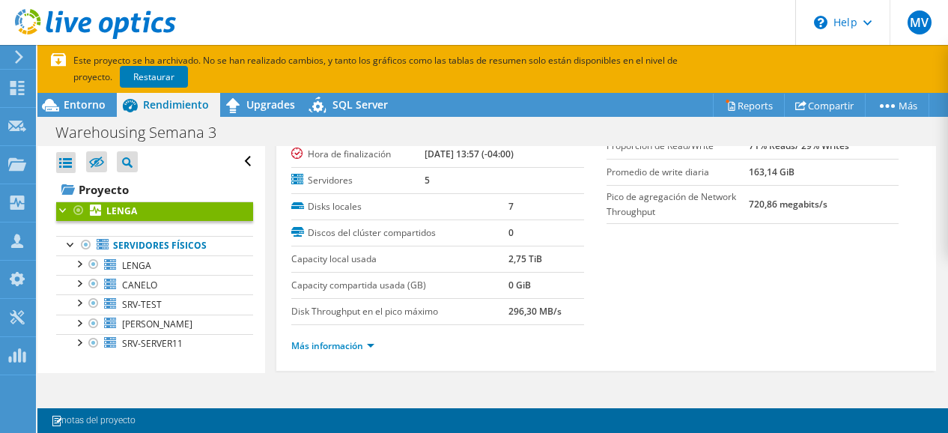
scroll to position [123, 0]
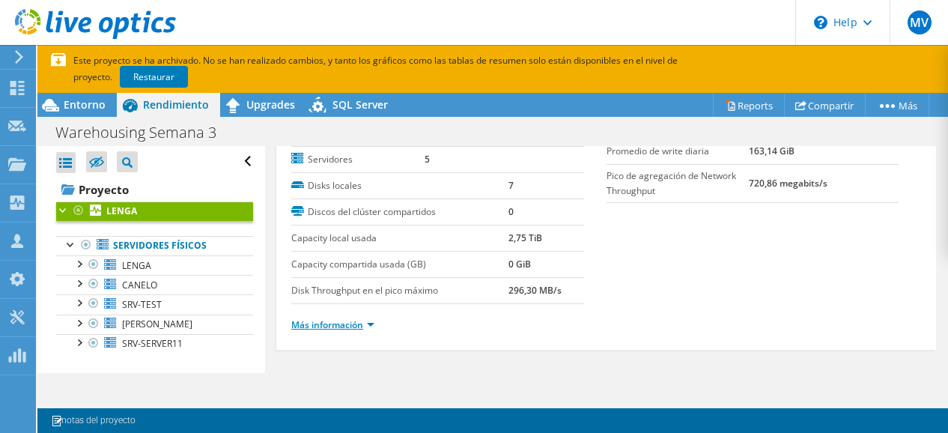
click at [357, 323] on link "Más información" at bounding box center [332, 324] width 83 height 13
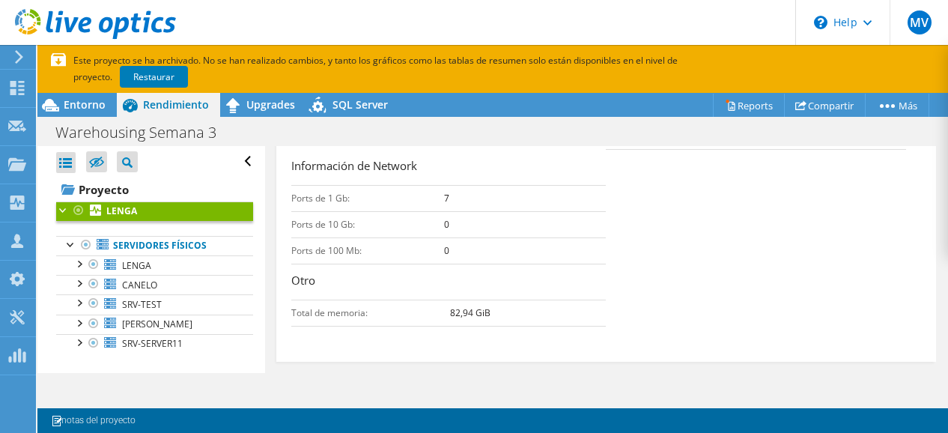
scroll to position [600, 0]
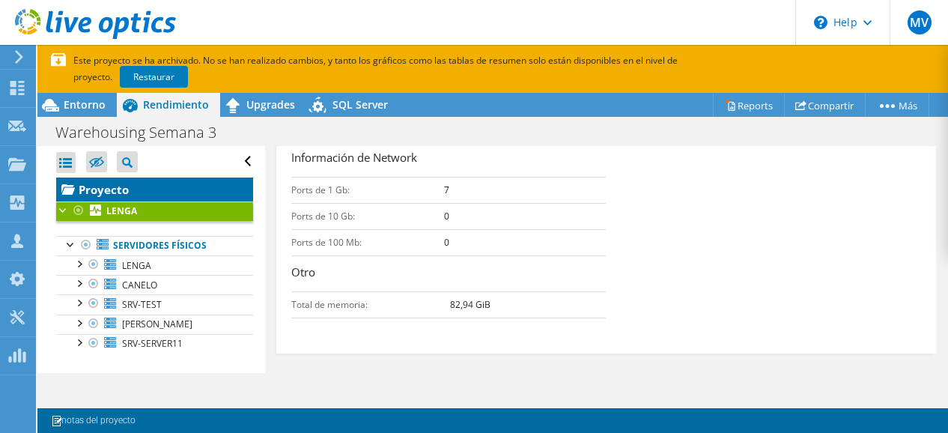
click at [91, 189] on link "Proyecto" at bounding box center [154, 189] width 197 height 24
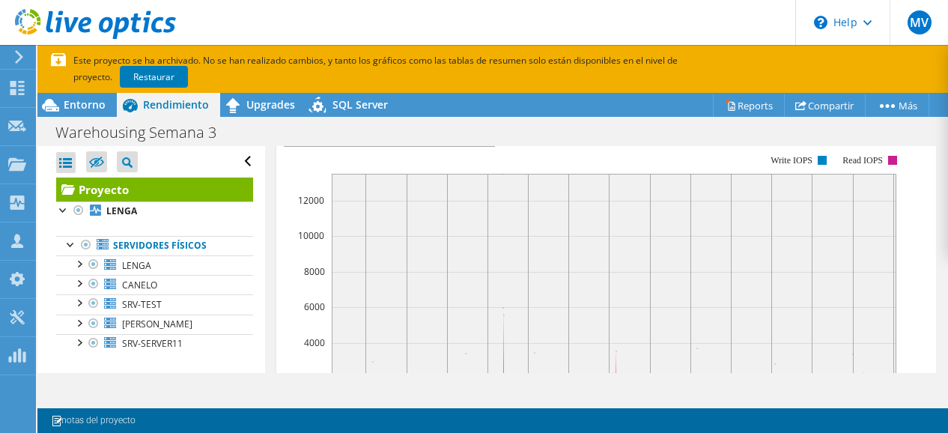
scroll to position [374, 0]
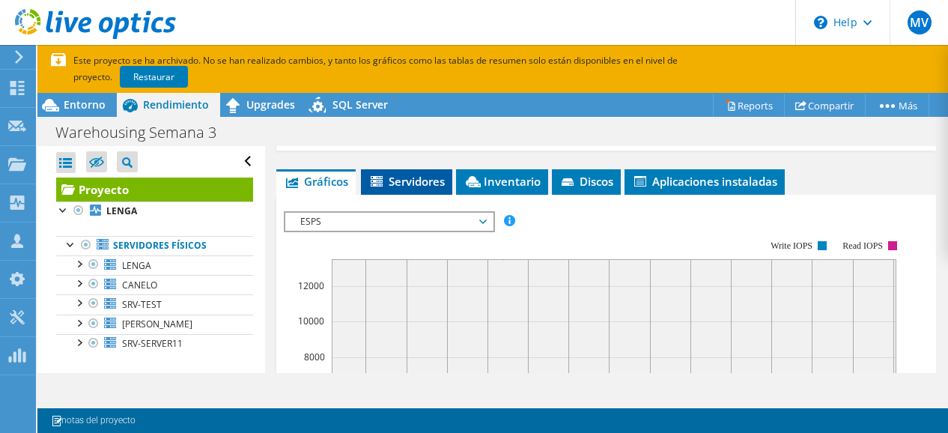
click at [415, 174] on span "Servidores" at bounding box center [406, 181] width 76 height 15
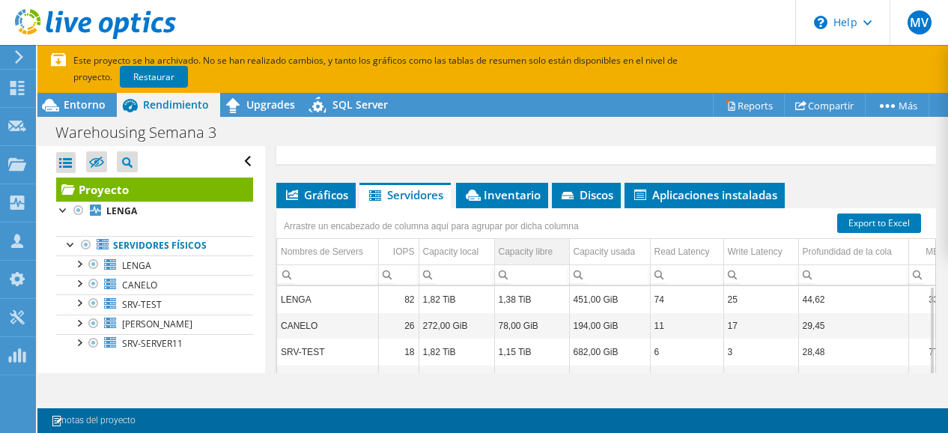
scroll to position [343, 0]
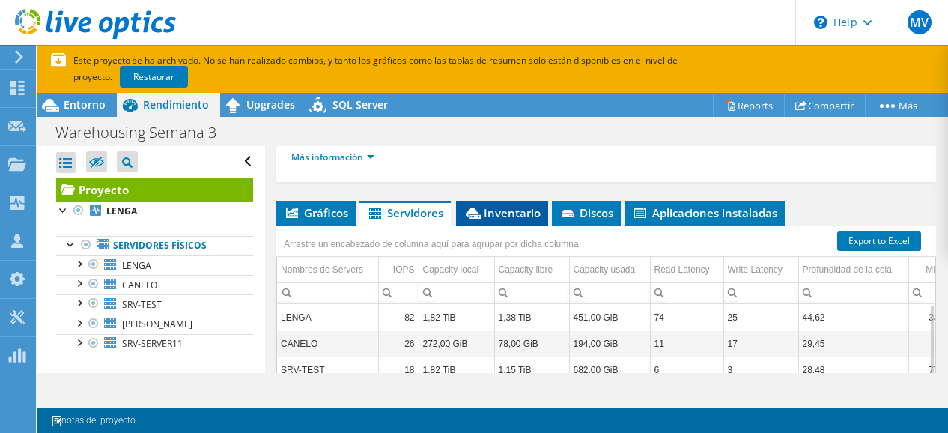
click at [508, 206] on span "Inventario" at bounding box center [501, 212] width 77 height 15
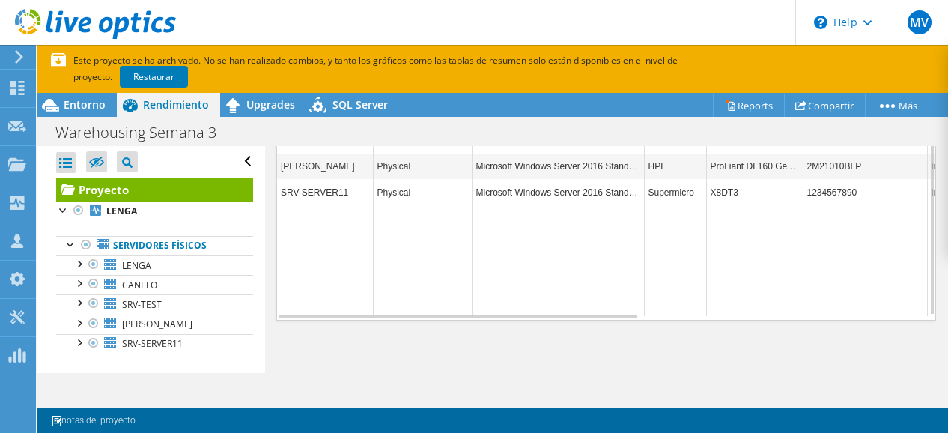
scroll to position [268, 0]
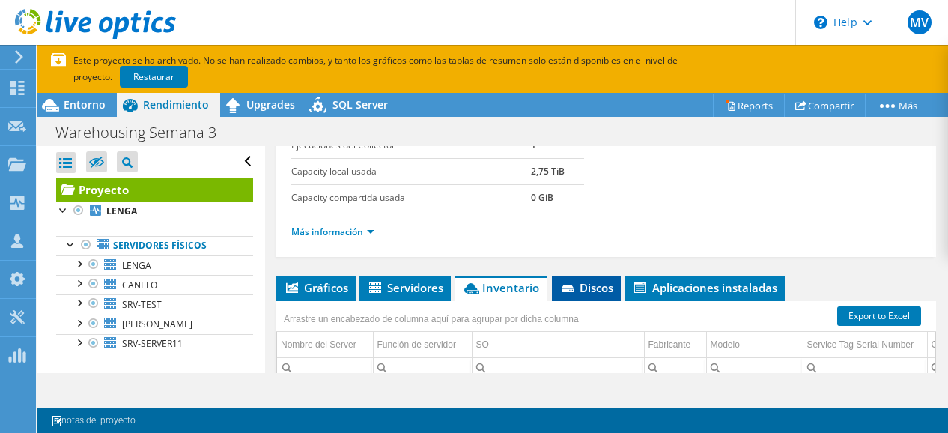
click at [595, 280] on span "Discos" at bounding box center [586, 287] width 54 height 15
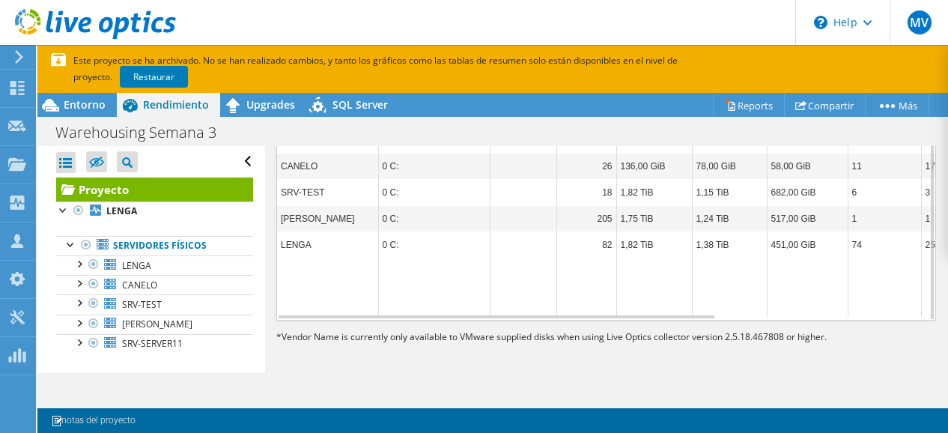
scroll to position [343, 0]
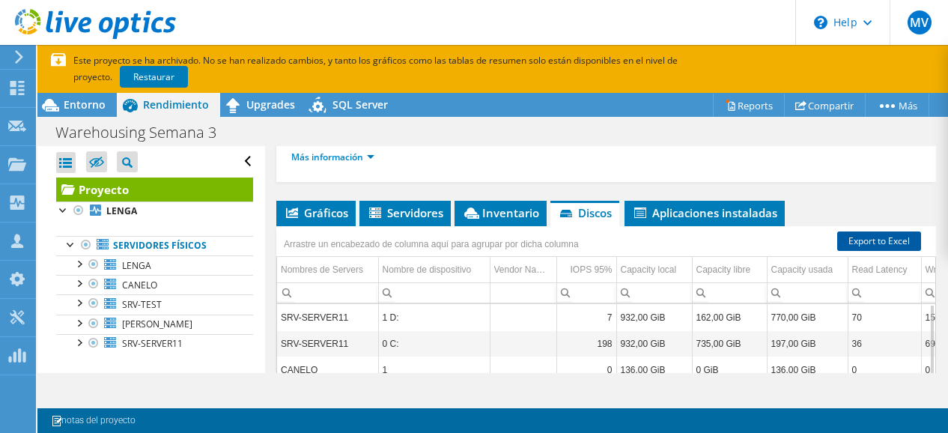
click at [855, 241] on link "Export to Excel" at bounding box center [879, 240] width 84 height 19
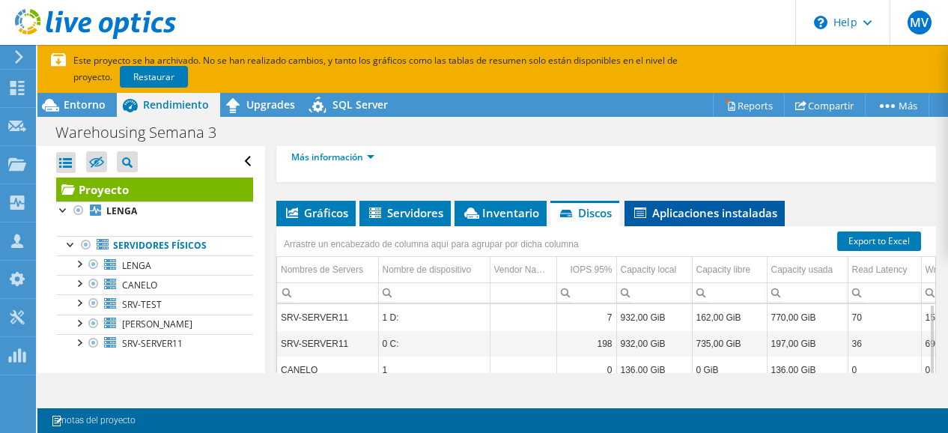
click at [702, 215] on span "Aplicaciones instaladas" at bounding box center [704, 212] width 145 height 15
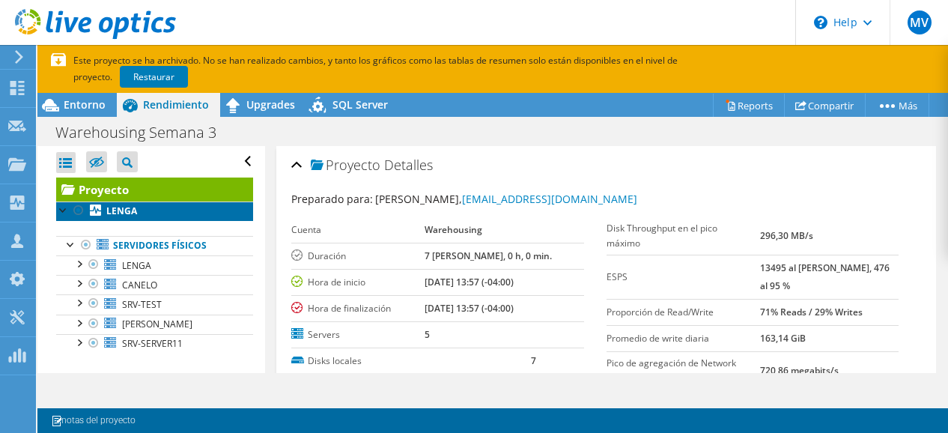
click at [136, 211] on b "LENGA" at bounding box center [121, 210] width 31 height 13
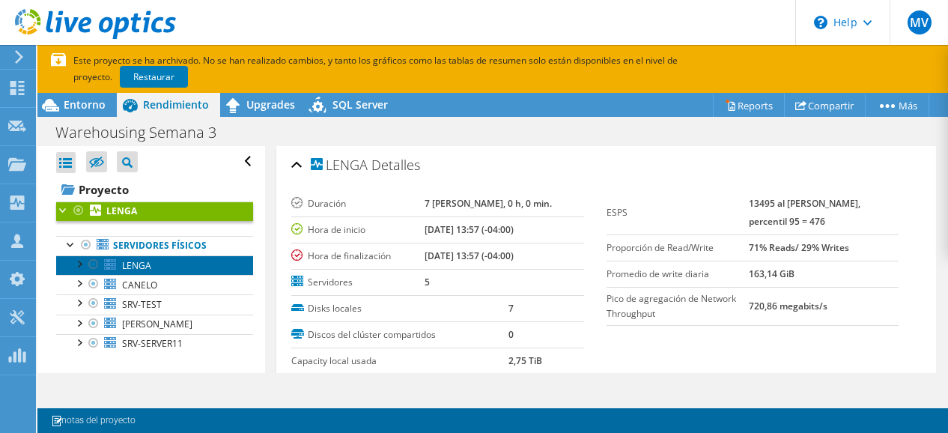
click at [139, 267] on span "LENGA" at bounding box center [136, 265] width 29 height 13
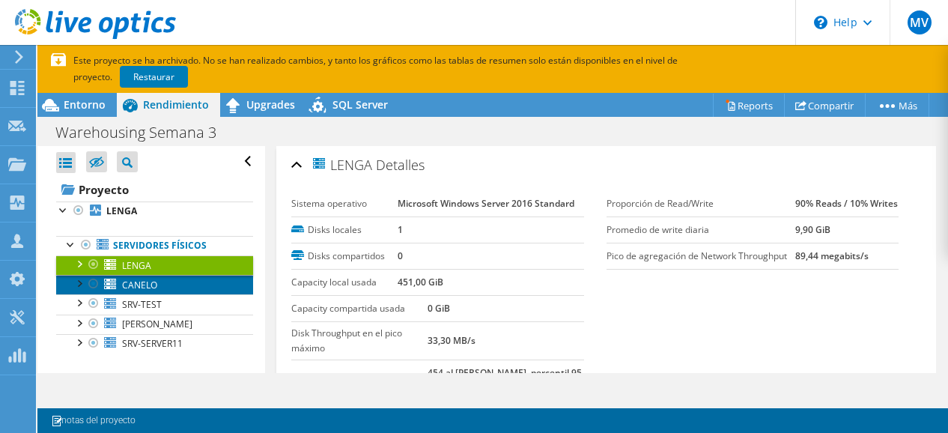
click at [148, 282] on span "CANELO" at bounding box center [139, 285] width 35 height 13
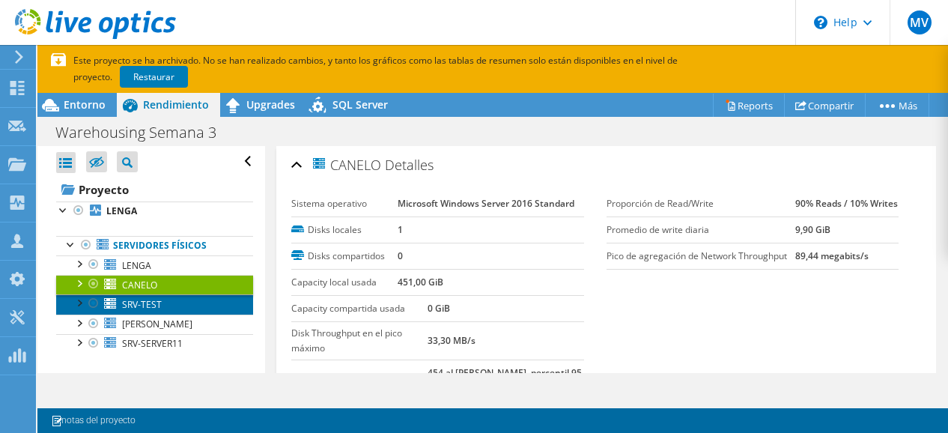
click at [150, 305] on span "SRV-TEST" at bounding box center [142, 304] width 40 height 13
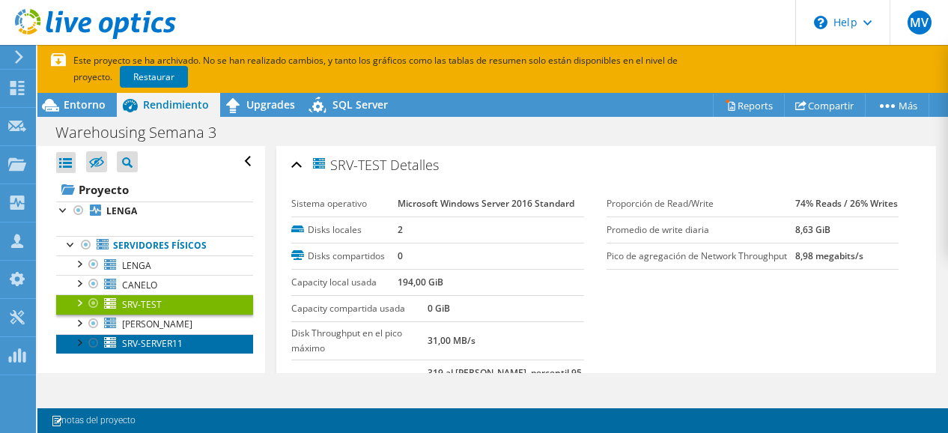
click at [151, 334] on link "SRV-SERVER11" at bounding box center [154, 343] width 197 height 19
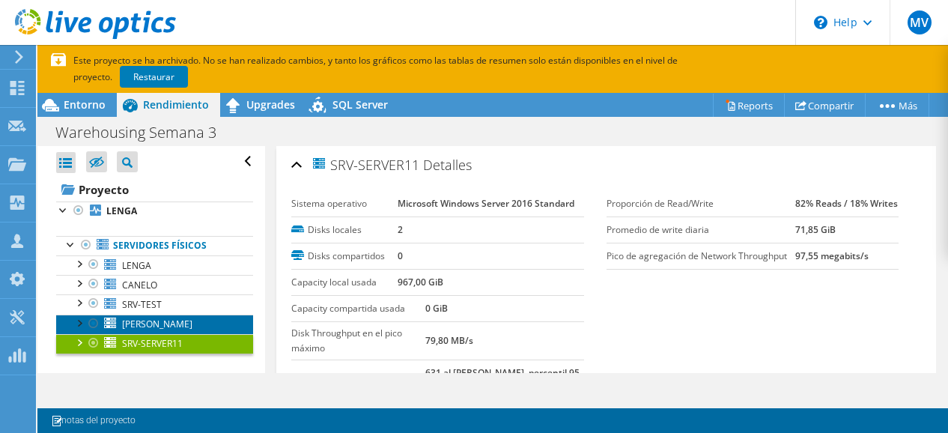
click at [142, 322] on span "ROBLE" at bounding box center [157, 323] width 70 height 13
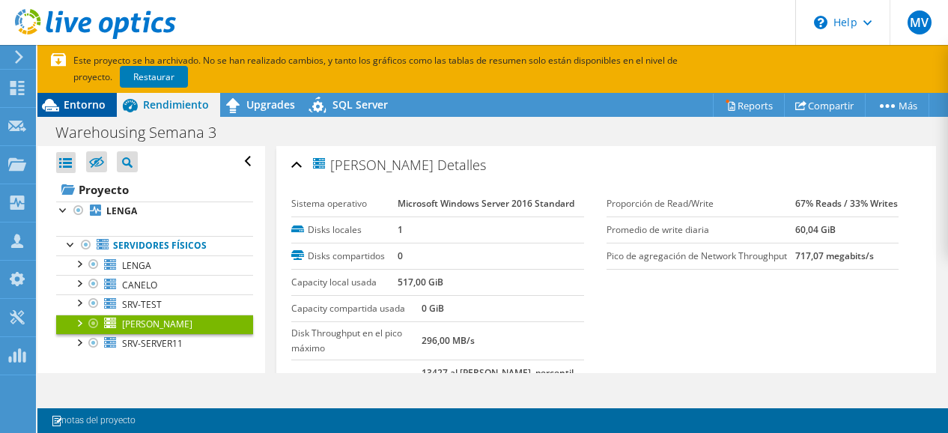
click at [77, 101] on span "Entorno" at bounding box center [85, 104] width 42 height 14
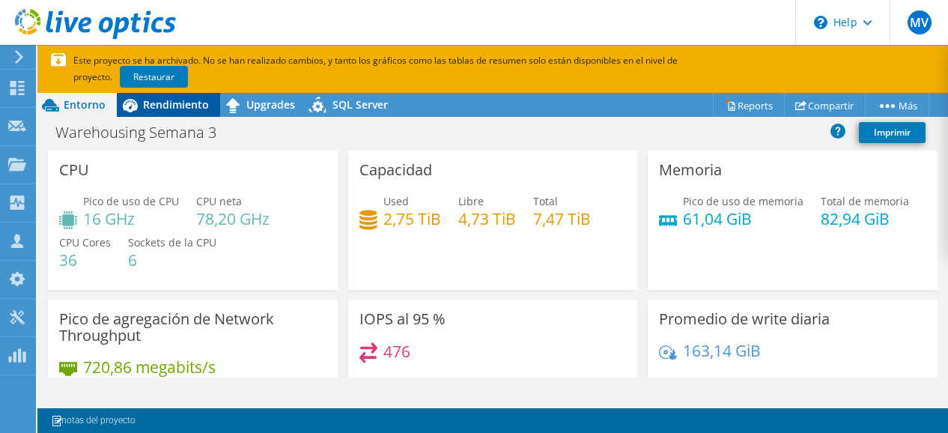
click at [180, 108] on span "Rendimiento" at bounding box center [176, 104] width 66 height 14
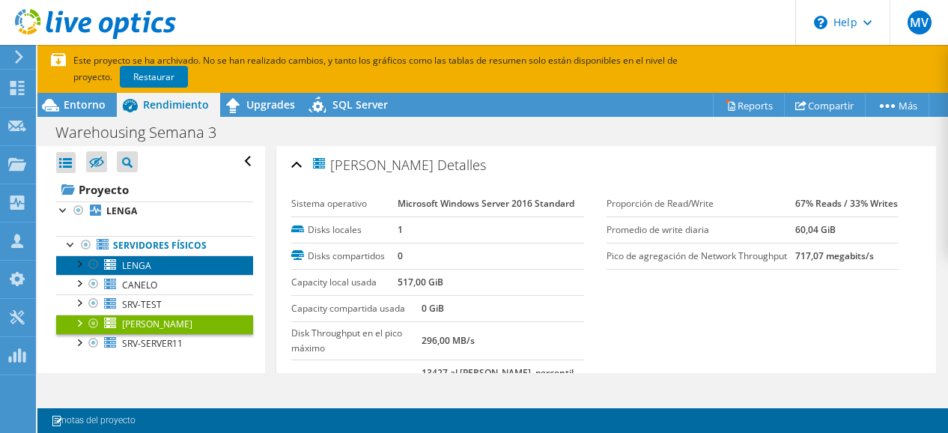
click at [150, 260] on span "LENGA" at bounding box center [136, 265] width 29 height 13
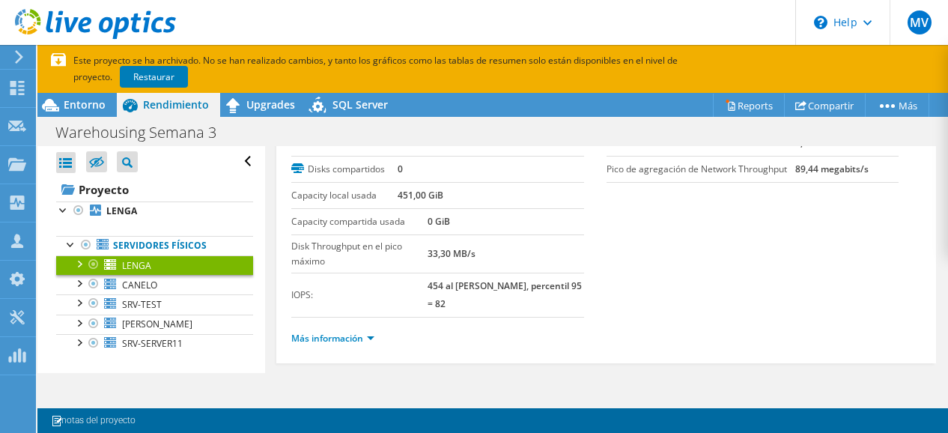
scroll to position [100, 0]
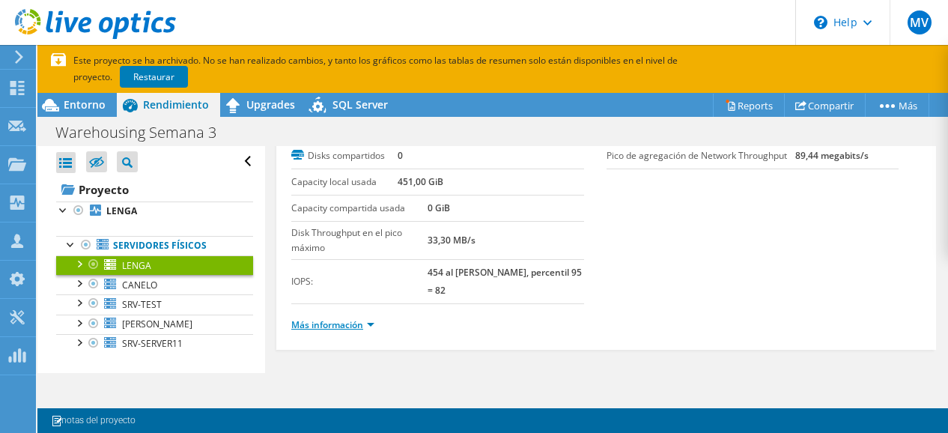
click at [356, 326] on link "Más información" at bounding box center [332, 324] width 83 height 13
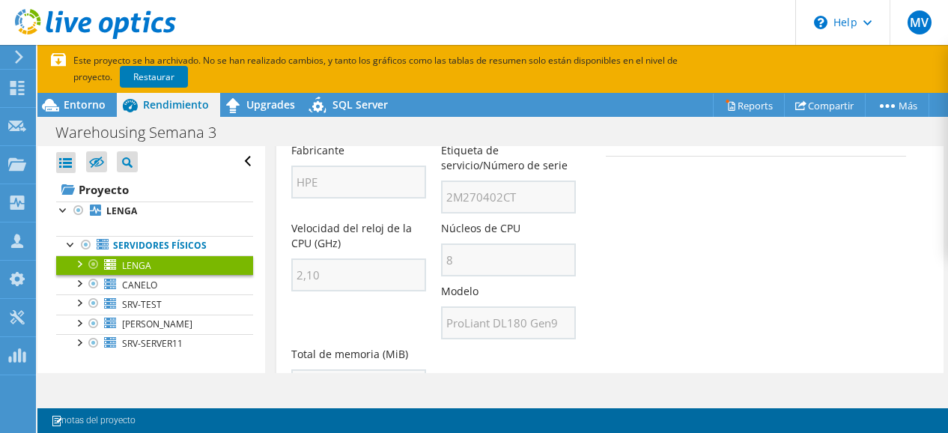
scroll to position [250, 0]
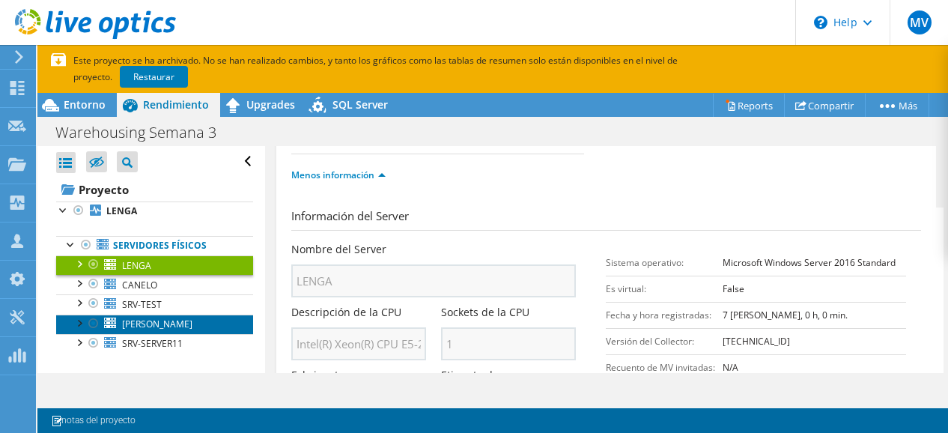
click at [160, 320] on link "ROBLE" at bounding box center [154, 323] width 197 height 19
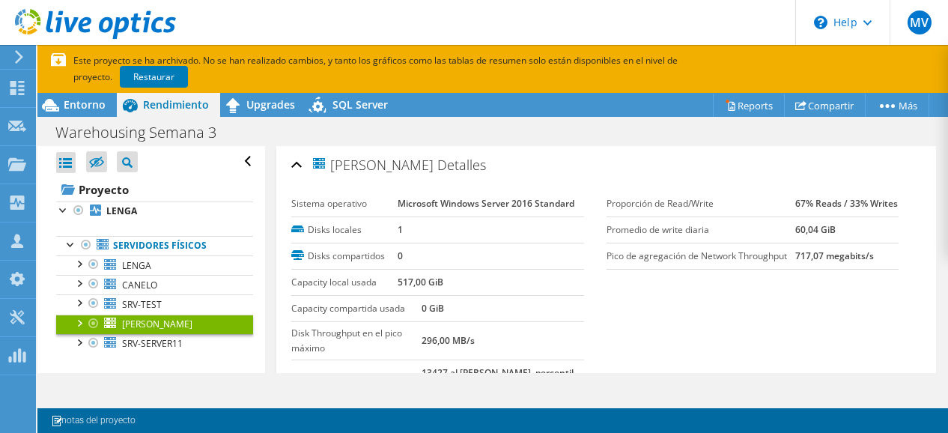
scroll to position [100, 0]
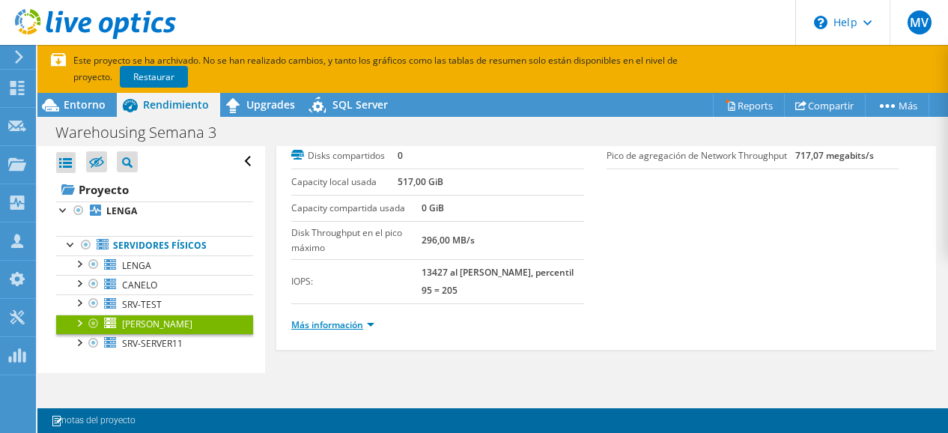
click at [343, 320] on link "Más información" at bounding box center [332, 324] width 83 height 13
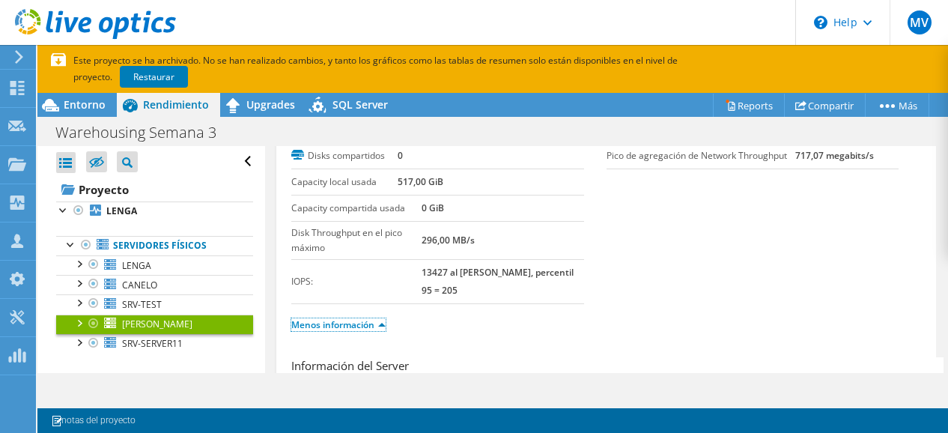
scroll to position [325, 0]
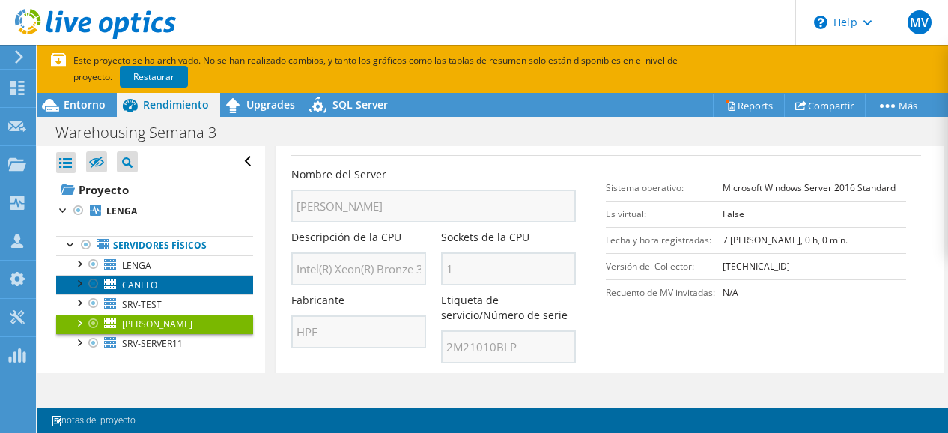
click at [140, 285] on span "CANELO" at bounding box center [139, 285] width 35 height 13
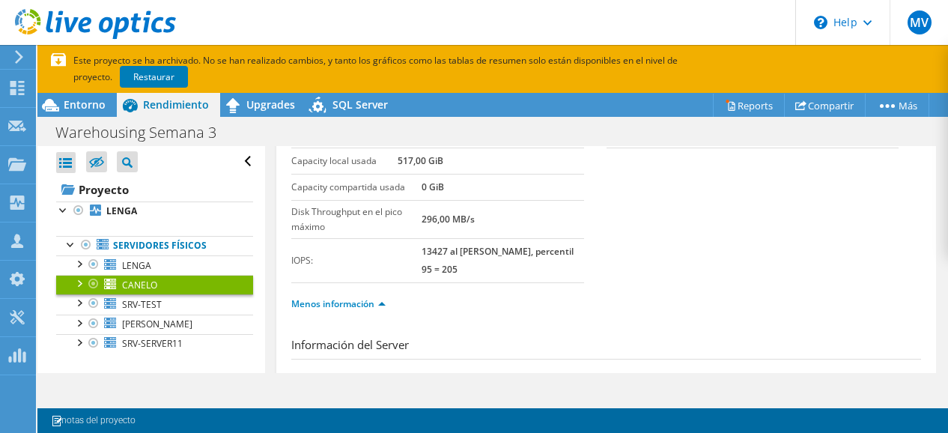
scroll to position [100, 0]
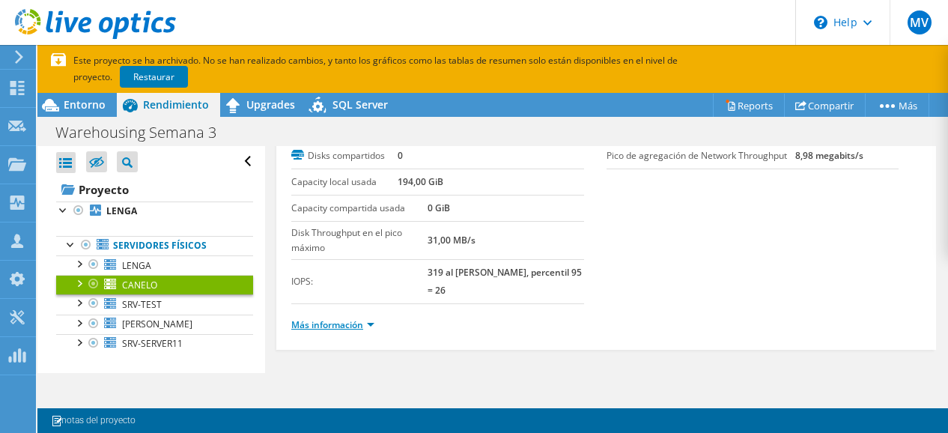
click at [350, 320] on link "Más información" at bounding box center [332, 324] width 83 height 13
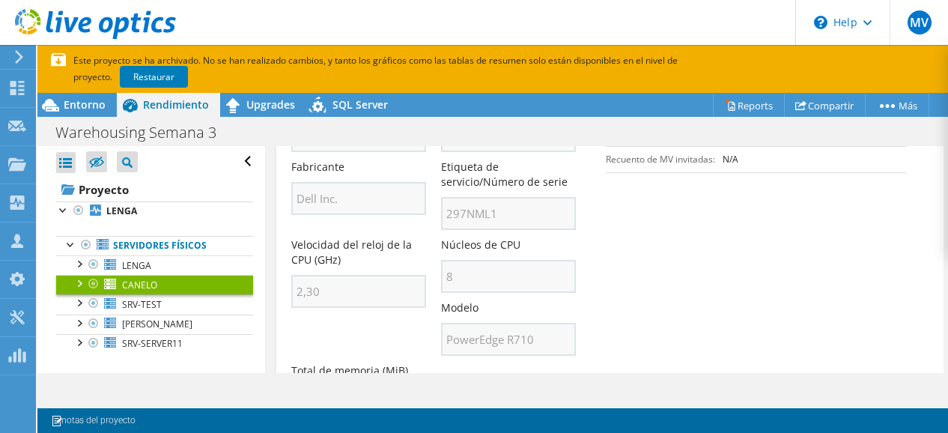
scroll to position [475, 0]
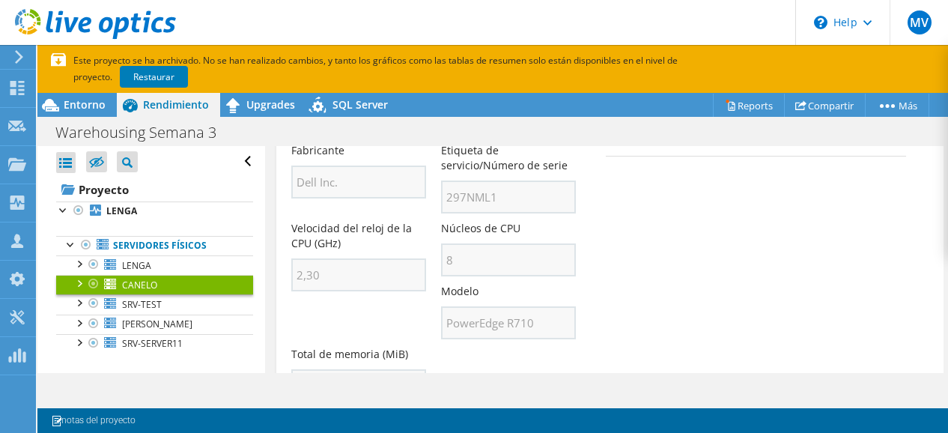
click at [434, 17] on div "Nombre del Server CANELO Descripción de la CPU Intel(R) Xeon(R) CPU E5520 @ 2.2…" at bounding box center [440, 17] width 299 height 0
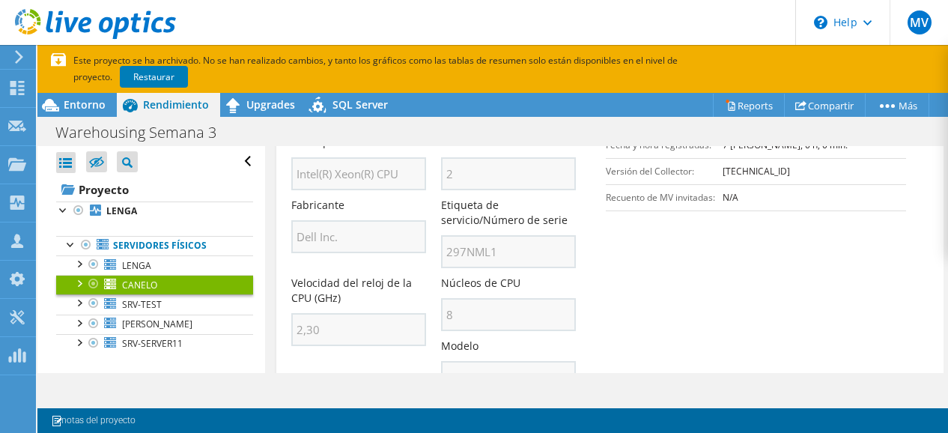
scroll to position [400, 0]
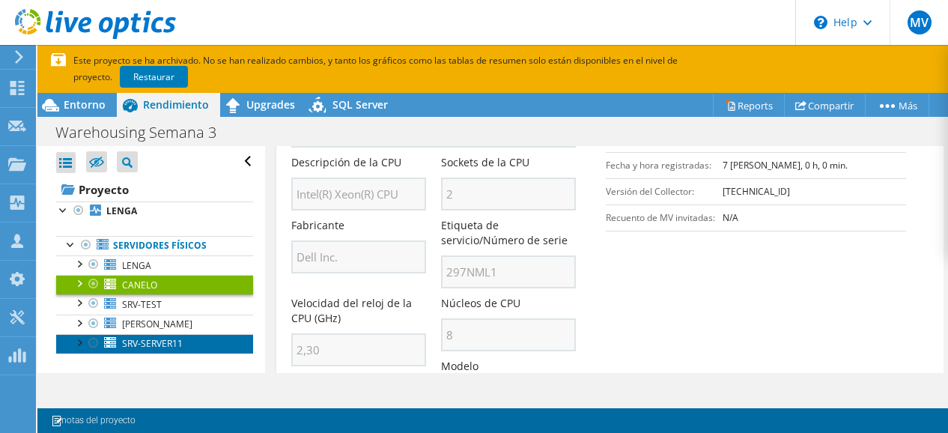
click at [156, 342] on span "SRV-SERVER11" at bounding box center [152, 343] width 61 height 13
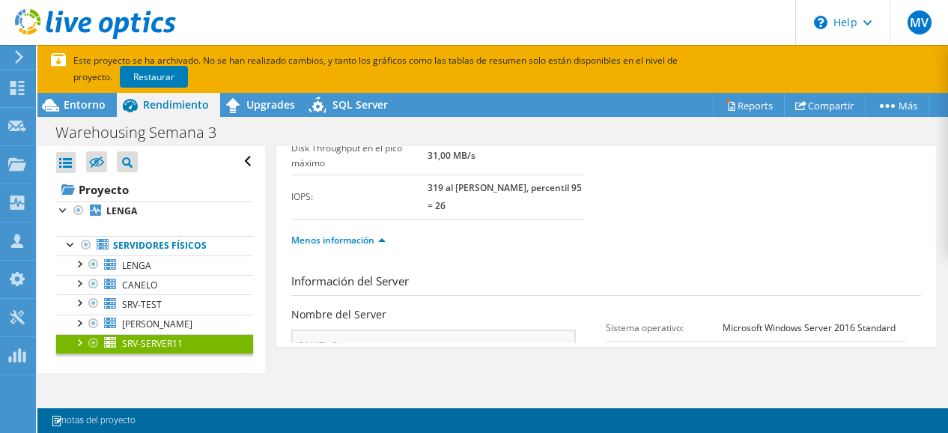
scroll to position [100, 0]
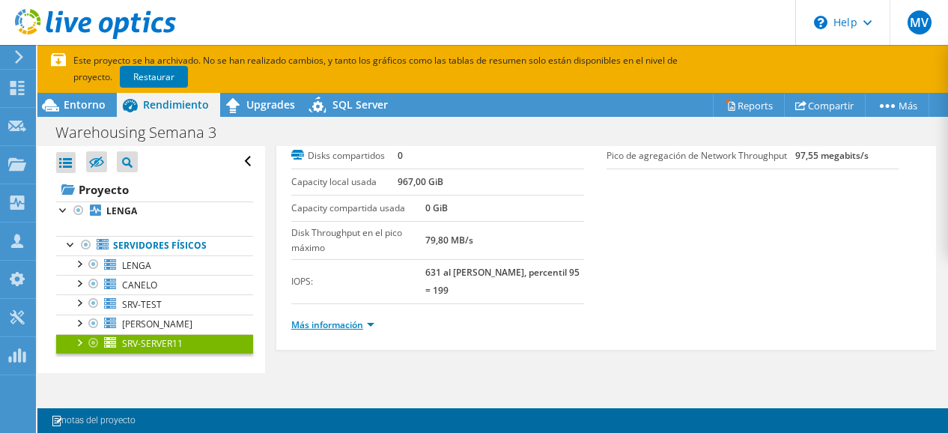
click at [347, 326] on link "Más información" at bounding box center [332, 324] width 83 height 13
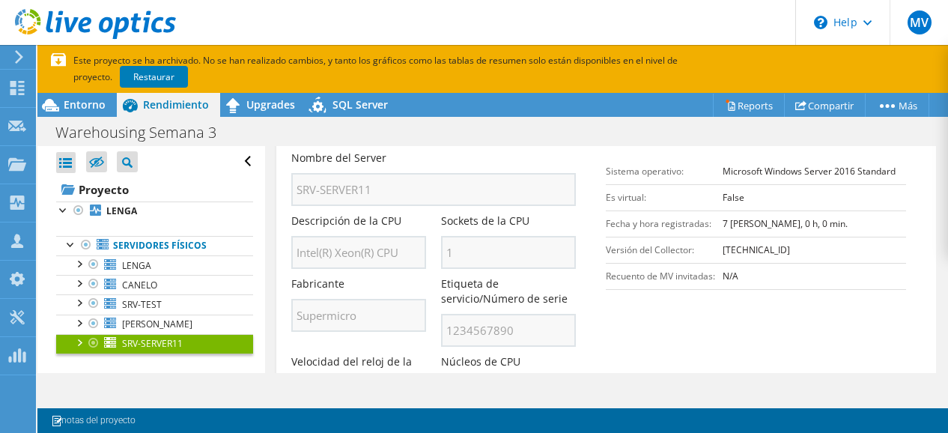
scroll to position [400, 0]
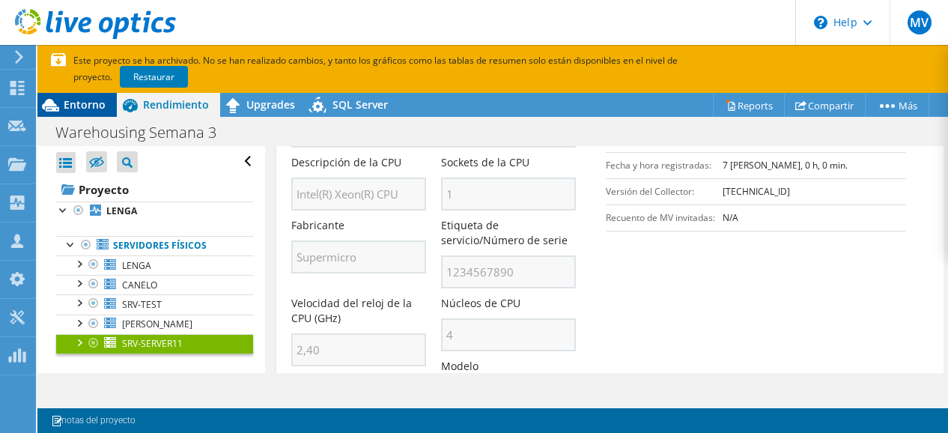
click at [93, 107] on span "Entorno" at bounding box center [85, 104] width 42 height 14
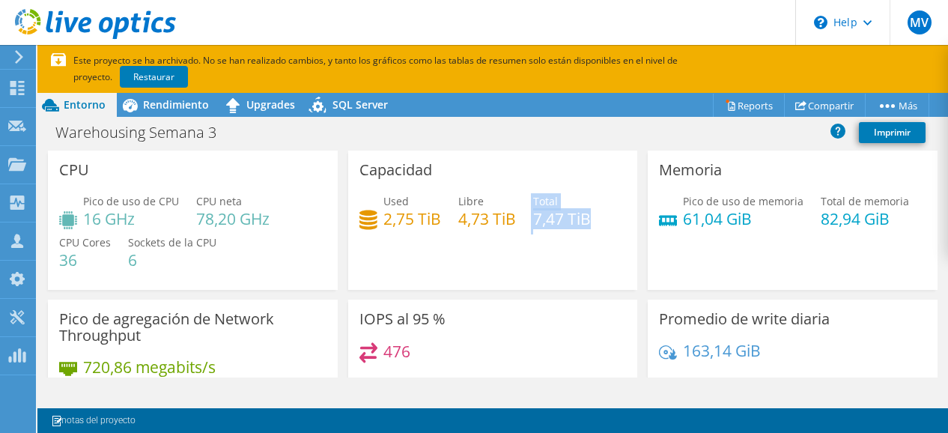
drag, startPoint x: 526, startPoint y: 219, endPoint x: 559, endPoint y: 285, distance: 74.3
click at [596, 219] on div "Used 2,75 TiB Libre 4,73 TiB Total 7,47 TiB" at bounding box center [492, 217] width 267 height 49
click at [551, 266] on div "Capacidad Used 2,75 TiB Libre 4,73 TiB Total 7,47 TiB" at bounding box center [493, 219] width 290 height 139
drag, startPoint x: 377, startPoint y: 221, endPoint x: 437, endPoint y: 221, distance: 59.9
click at [437, 221] on div "Used 2,75 TiB Libre 4,73 TiB Total 7,47 TiB" at bounding box center [492, 217] width 267 height 49
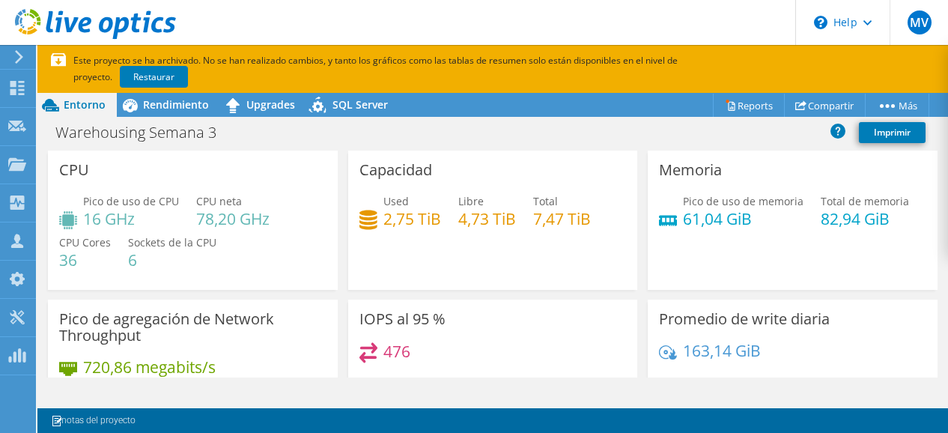
click at [457, 275] on div "Capacidad Used 2,75 TiB Libre 4,73 TiB Total 7,47 TiB" at bounding box center [493, 219] width 290 height 139
drag, startPoint x: 526, startPoint y: 221, endPoint x: 589, endPoint y: 221, distance: 62.9
click at [589, 221] on div "Used 2,75 TiB Libre 4,73 TiB Total 7,47 TiB" at bounding box center [492, 217] width 267 height 49
click at [547, 275] on div "Capacidad Used 2,75 TiB Libre 4,73 TiB Total 7,47 TiB" at bounding box center [493, 219] width 290 height 139
drag, startPoint x: 801, startPoint y: 222, endPoint x: 901, endPoint y: 222, distance: 99.6
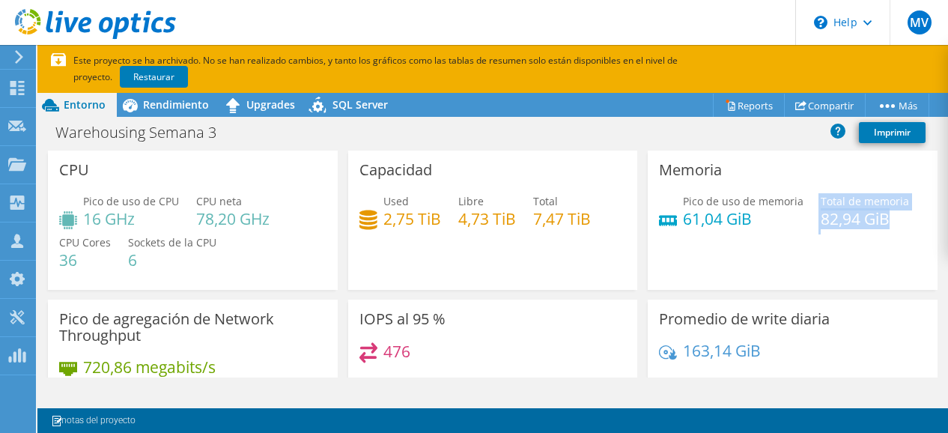
click at [901, 222] on div "Pico de uso de memoria 61,04 GiB Total de memoria 82,94 GiB" at bounding box center [792, 217] width 267 height 49
click at [753, 252] on div "Memoria Pico de uso de memoria 61,04 GiB Total de memoria 82,94 GiB" at bounding box center [793, 219] width 290 height 139
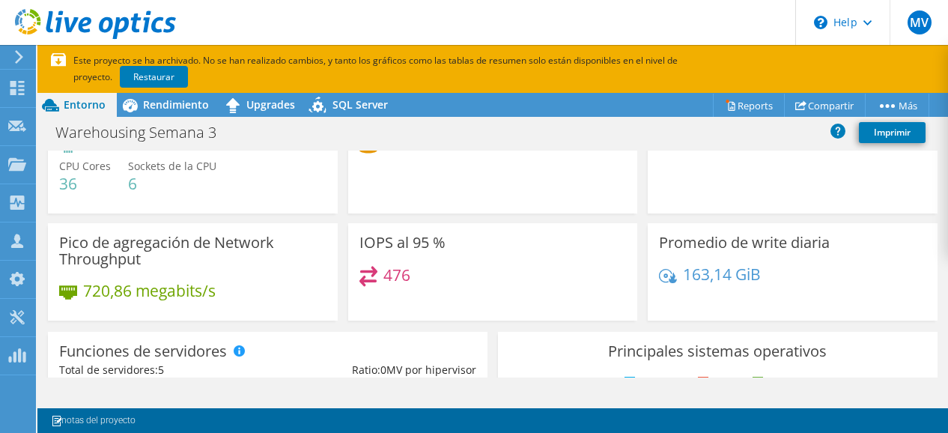
scroll to position [0, 0]
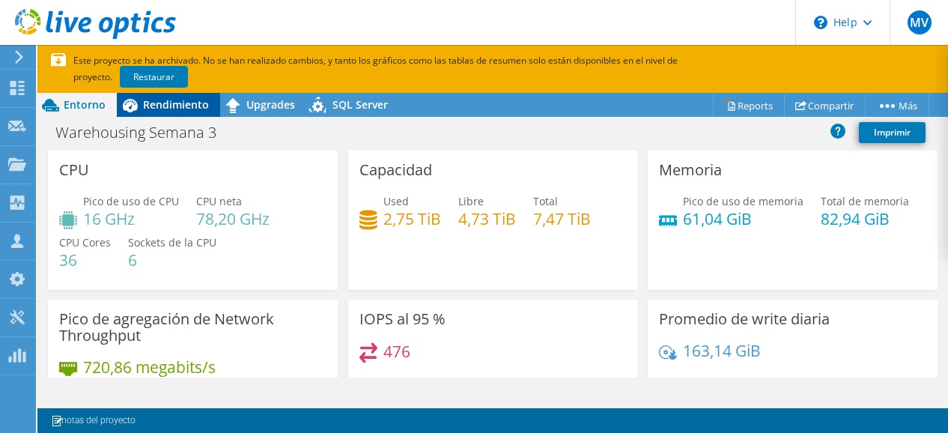
click at [165, 112] on span "Rendimiento" at bounding box center [176, 104] width 66 height 14
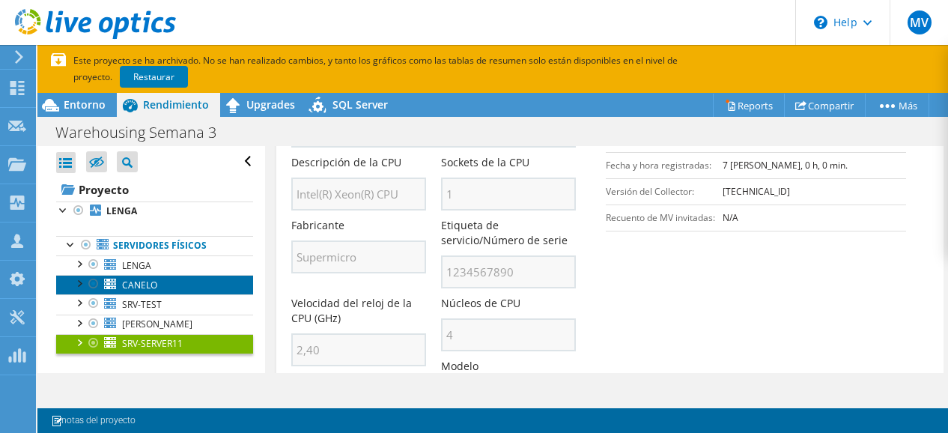
click at [148, 285] on span "CANELO" at bounding box center [139, 285] width 35 height 13
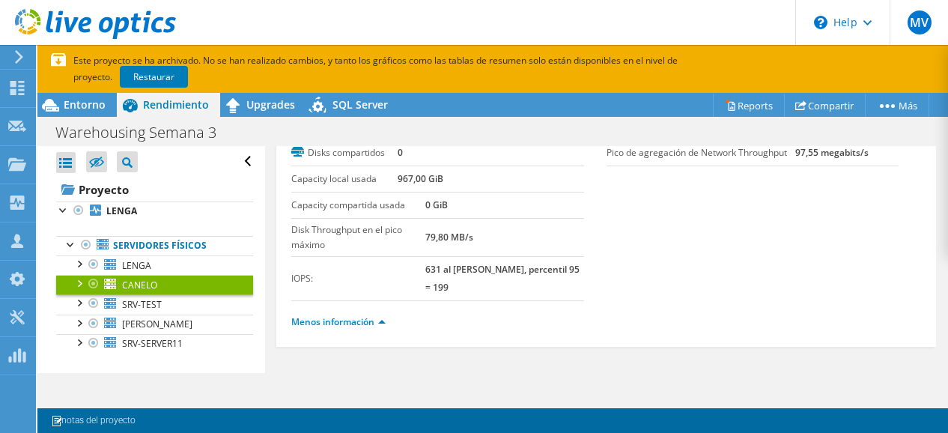
scroll to position [100, 0]
click at [373, 317] on li "Menos información" at bounding box center [342, 325] width 103 height 16
click at [376, 318] on link "Menos información" at bounding box center [338, 324] width 94 height 13
click at [384, 323] on link "Menos información" at bounding box center [338, 324] width 94 height 13
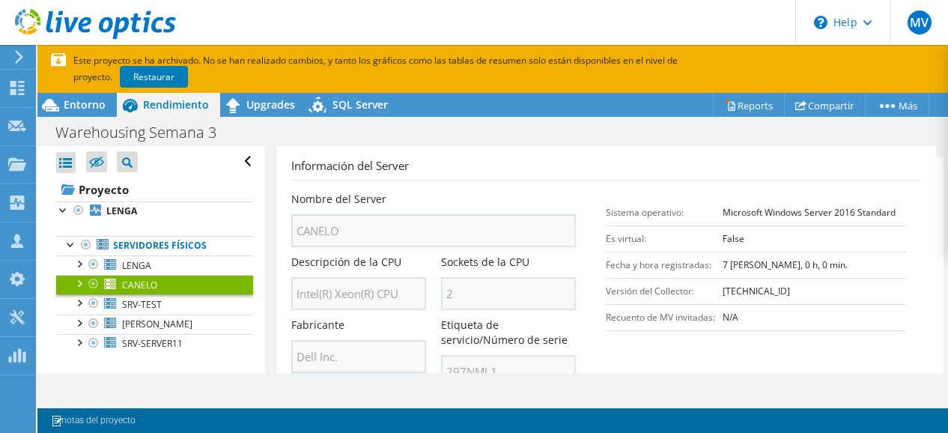
scroll to position [400, 0]
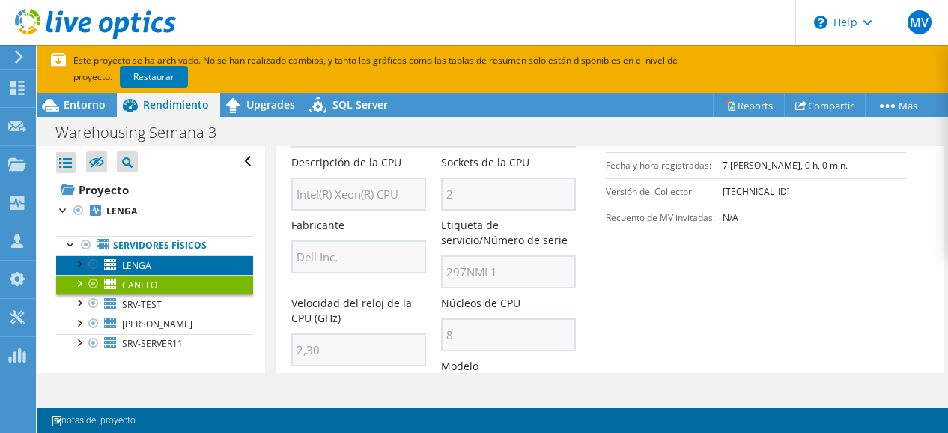
click at [138, 257] on link "LENGA" at bounding box center [154, 264] width 197 height 19
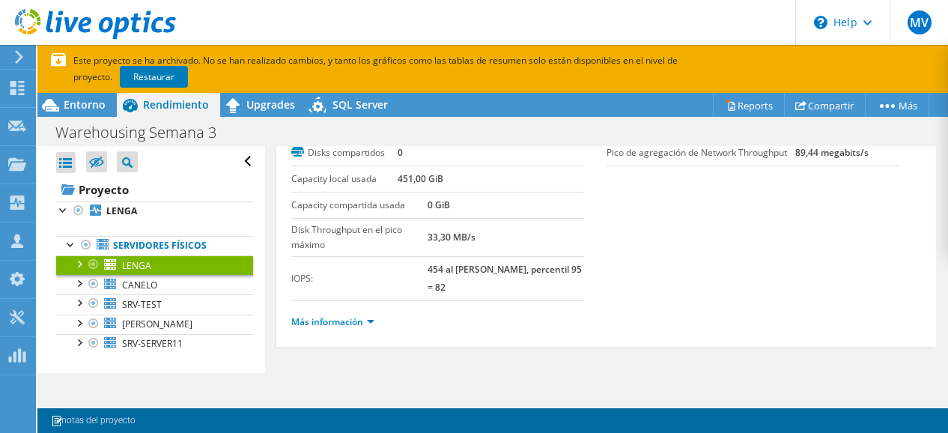
scroll to position [100, 0]
click at [362, 320] on link "Más información" at bounding box center [332, 324] width 83 height 13
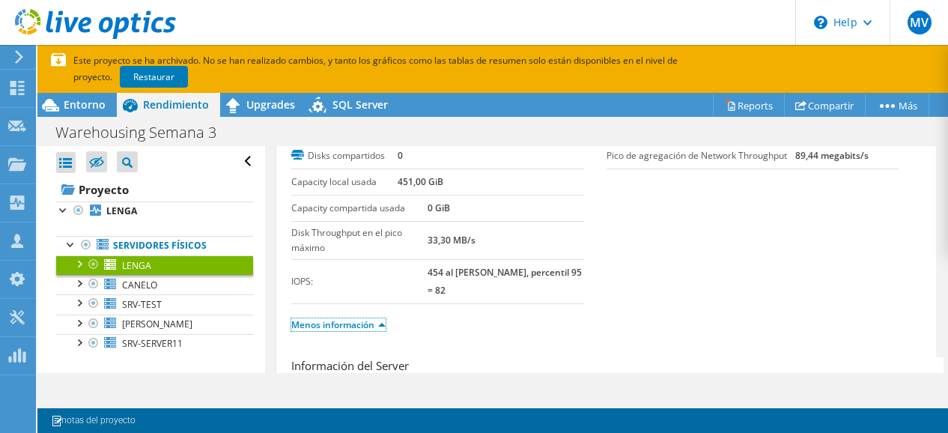
scroll to position [250, 0]
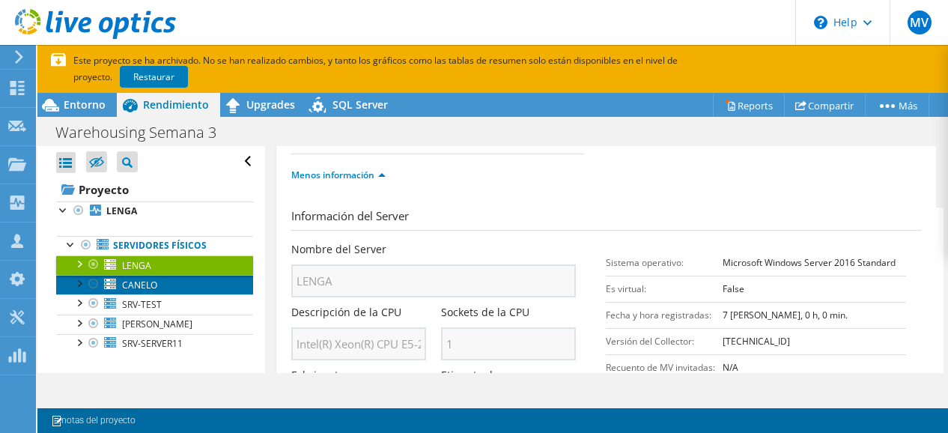
click at [144, 287] on span "CANELO" at bounding box center [139, 285] width 35 height 13
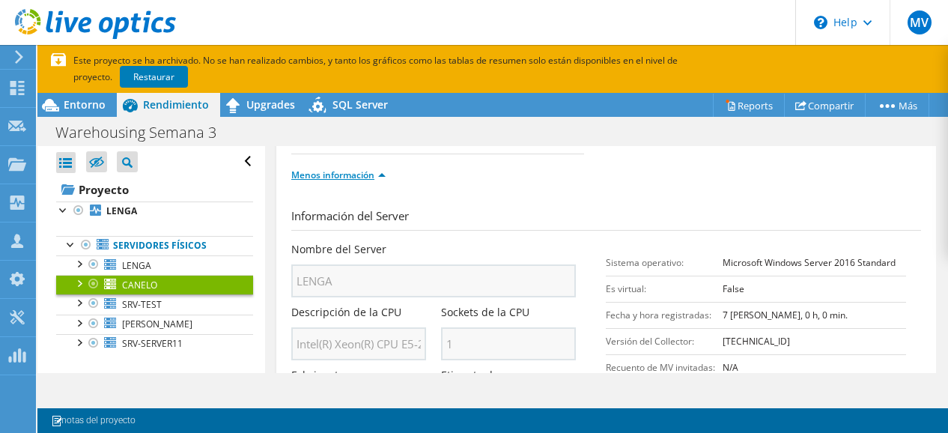
scroll to position [100, 0]
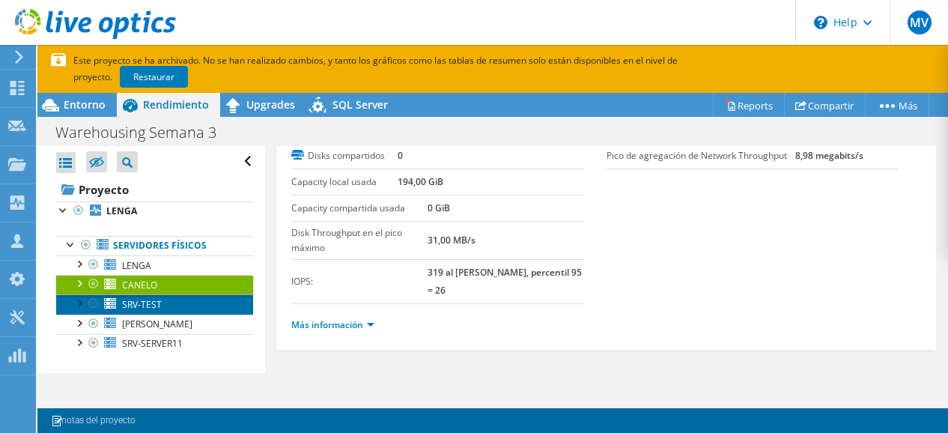
click at [142, 298] on span "SRV-TEST" at bounding box center [142, 304] width 40 height 13
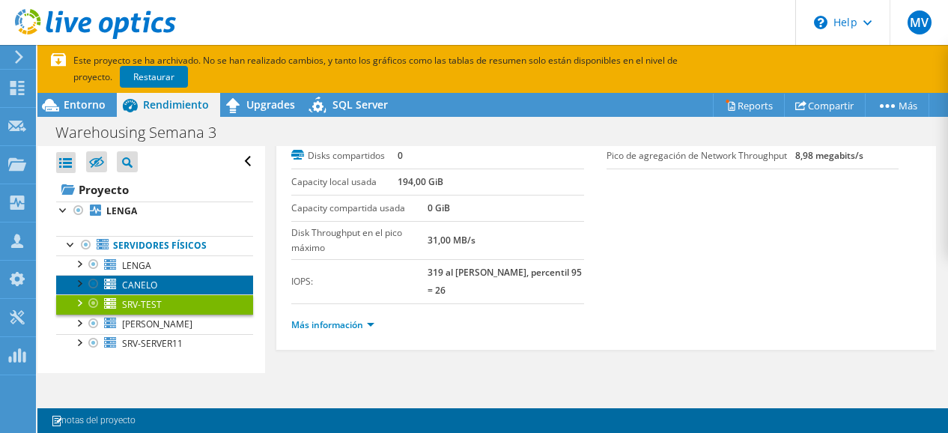
click at [145, 276] on link "CANELO" at bounding box center [154, 284] width 197 height 19
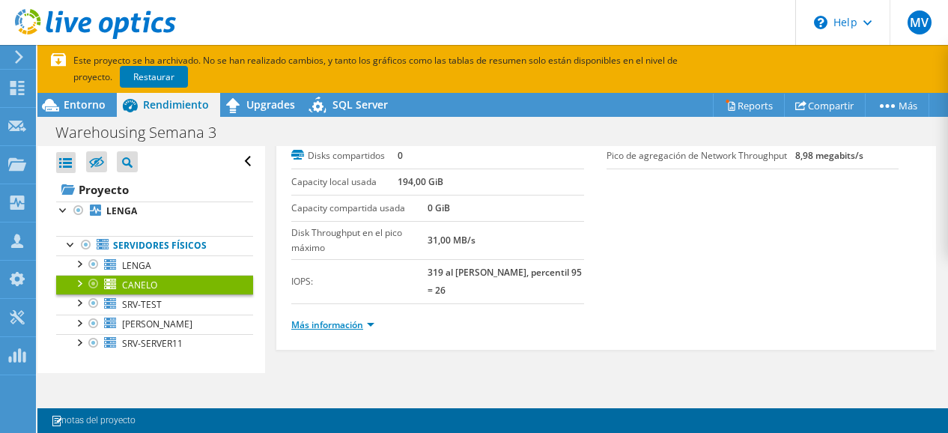
click at [368, 324] on link "Más información" at bounding box center [332, 324] width 83 height 13
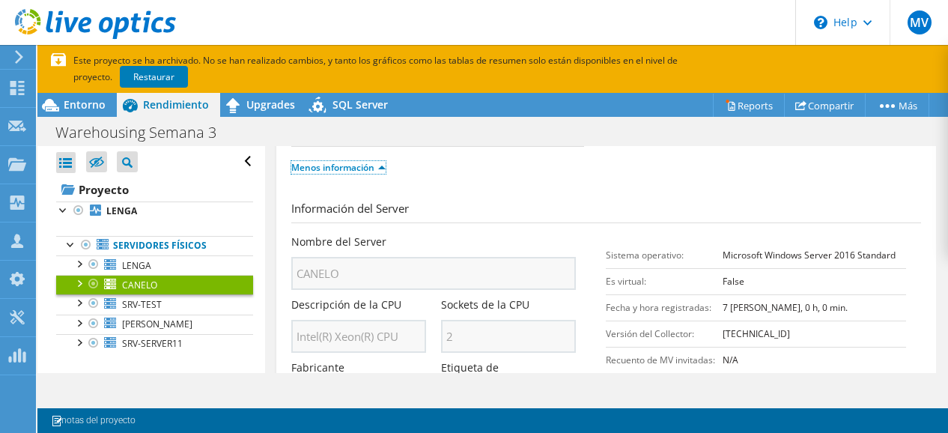
scroll to position [325, 0]
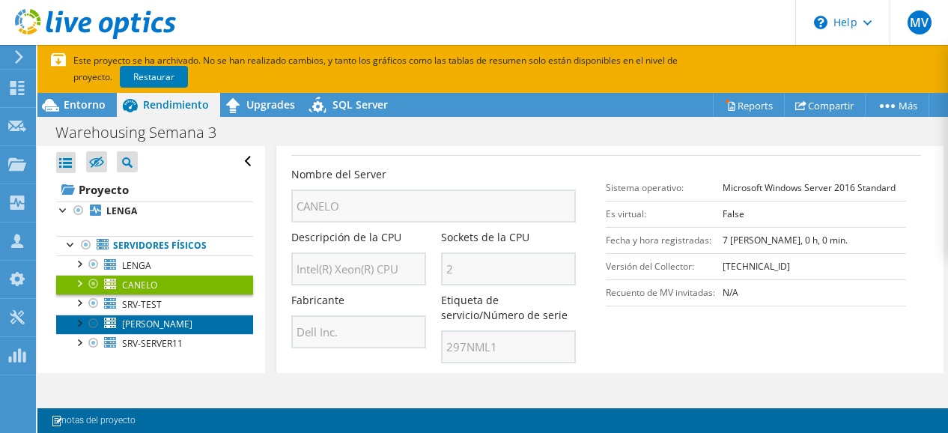
click at [148, 323] on span "ROBLE" at bounding box center [157, 323] width 70 height 13
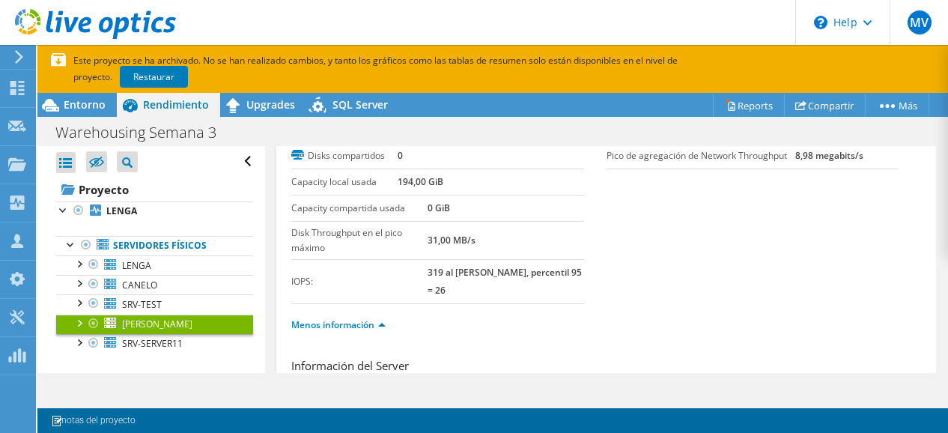
scroll to position [100, 0]
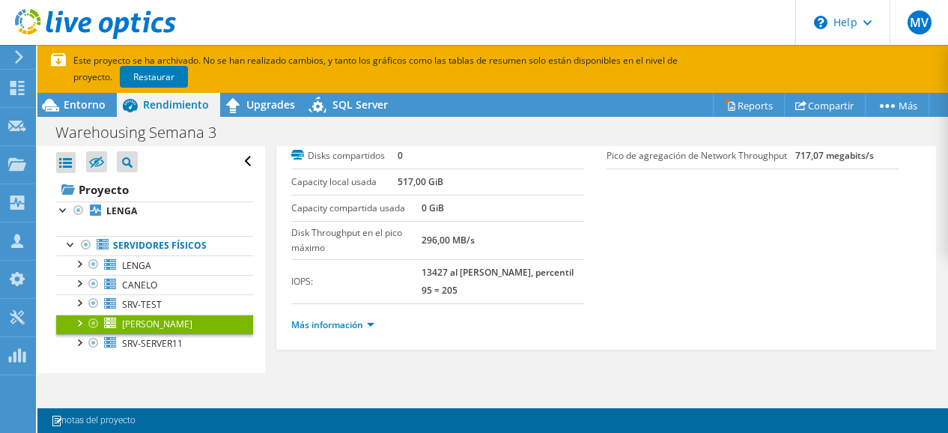
click at [338, 313] on ul "Más información" at bounding box center [606, 323] width 630 height 20
click at [343, 318] on link "Más información" at bounding box center [332, 324] width 83 height 13
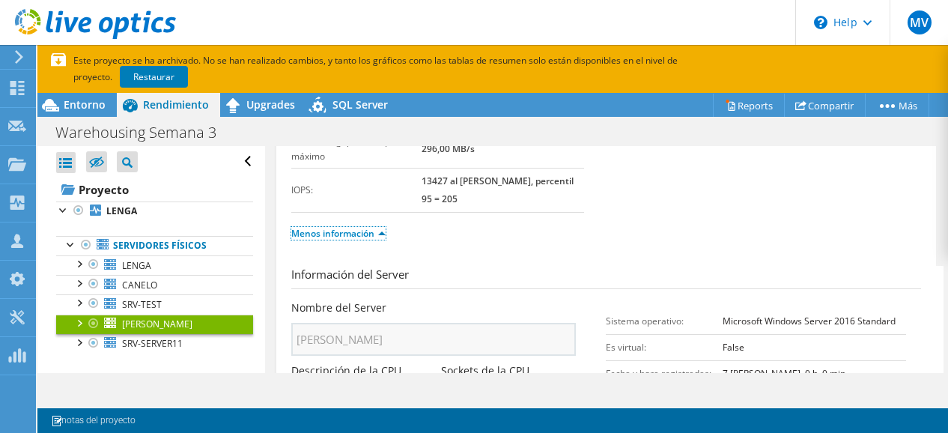
scroll to position [250, 0]
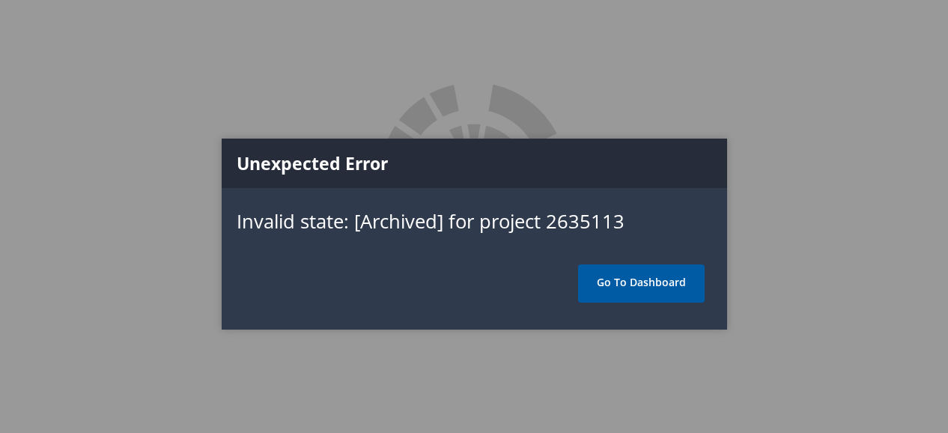
click at [647, 293] on link "Go To Dashboard" at bounding box center [641, 282] width 127 height 37
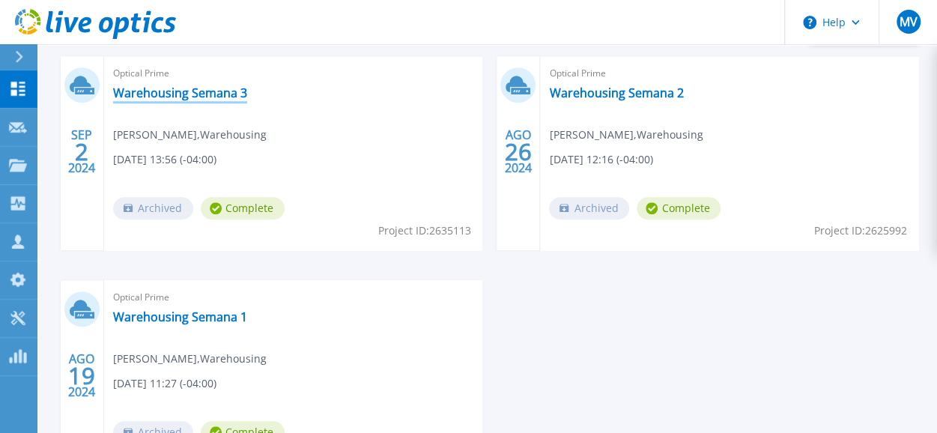
scroll to position [449, 0]
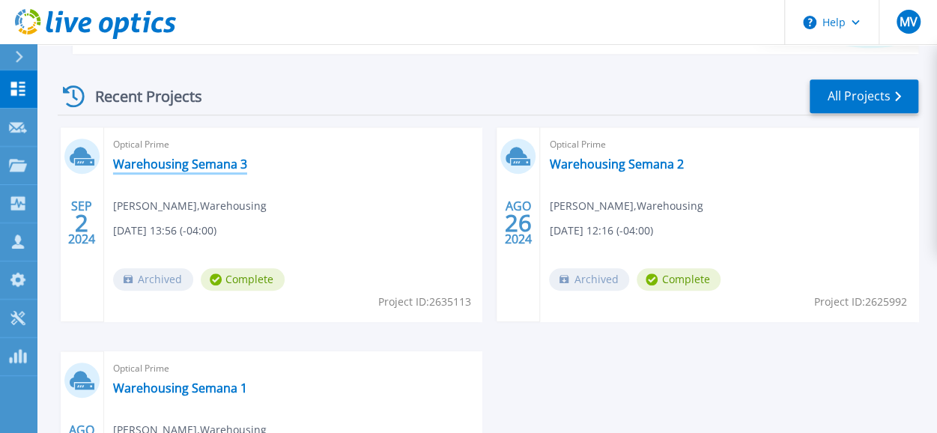
click at [205, 165] on link "Warehousing Semana 3" at bounding box center [180, 163] width 134 height 15
